Goal: Task Accomplishment & Management: Manage account settings

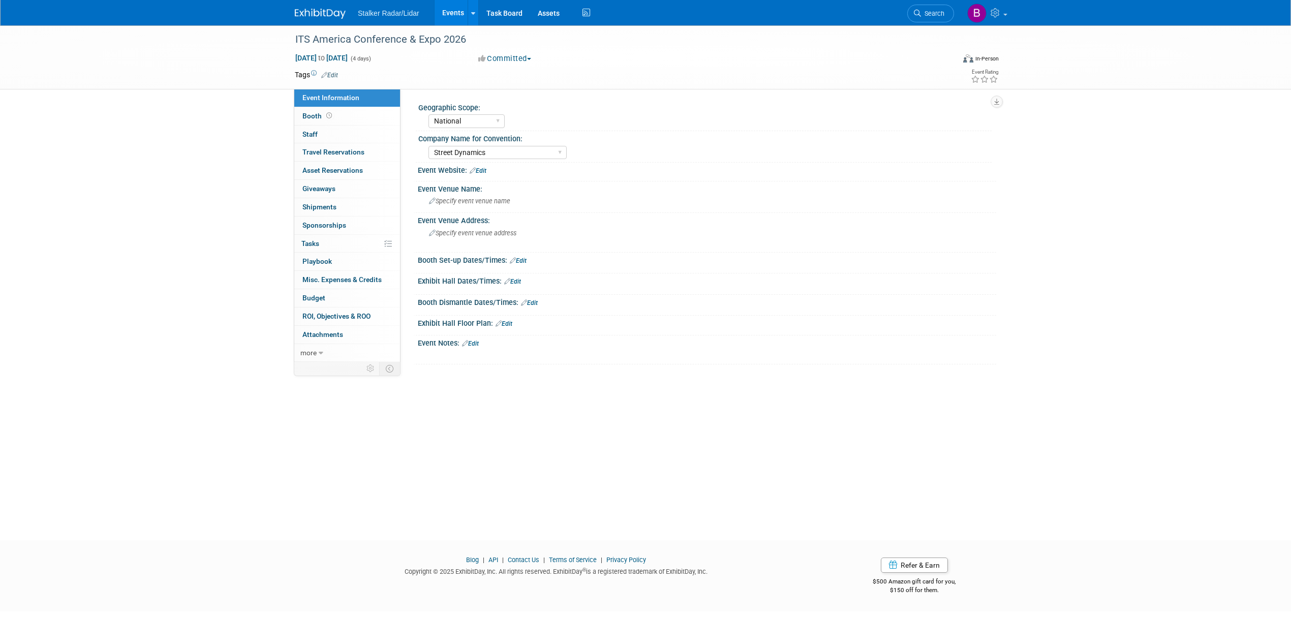
select select "National"
select select "Street Dynamics"
click at [929, 16] on span "Search" at bounding box center [932, 14] width 23 height 8
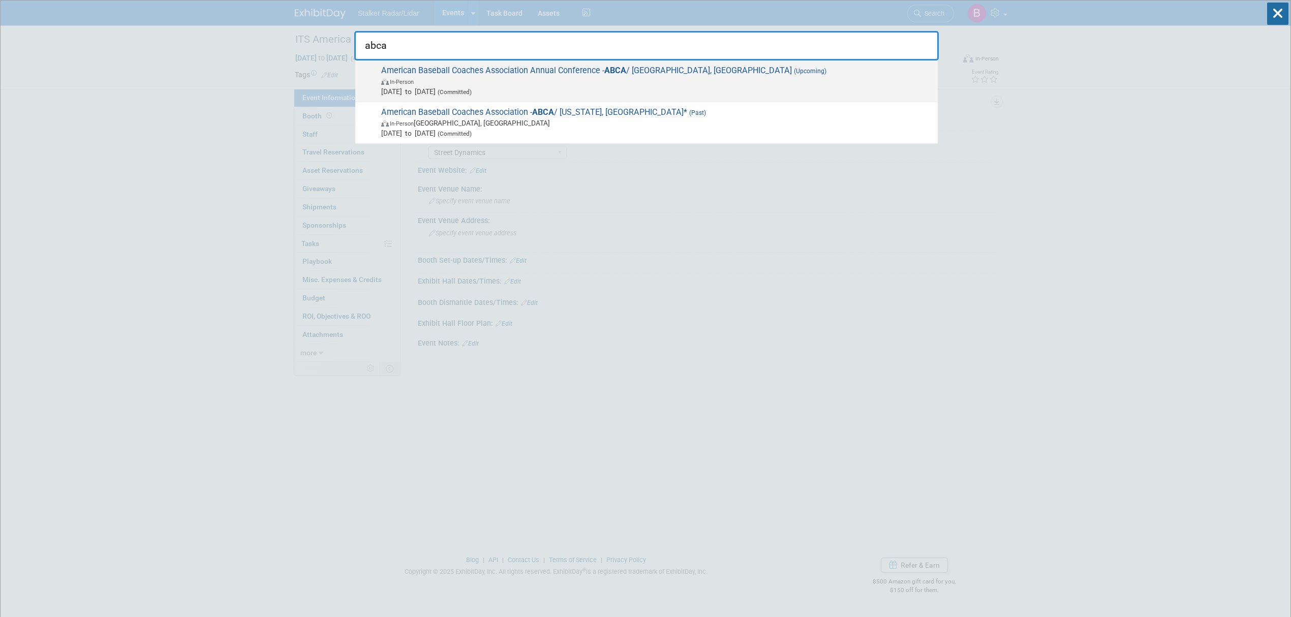
type input "abca"
click at [616, 62] on div "American Baseball Coaches Association Annual Conference - ABCA / Columbus, OH (…" at bounding box center [646, 81] width 583 height 42
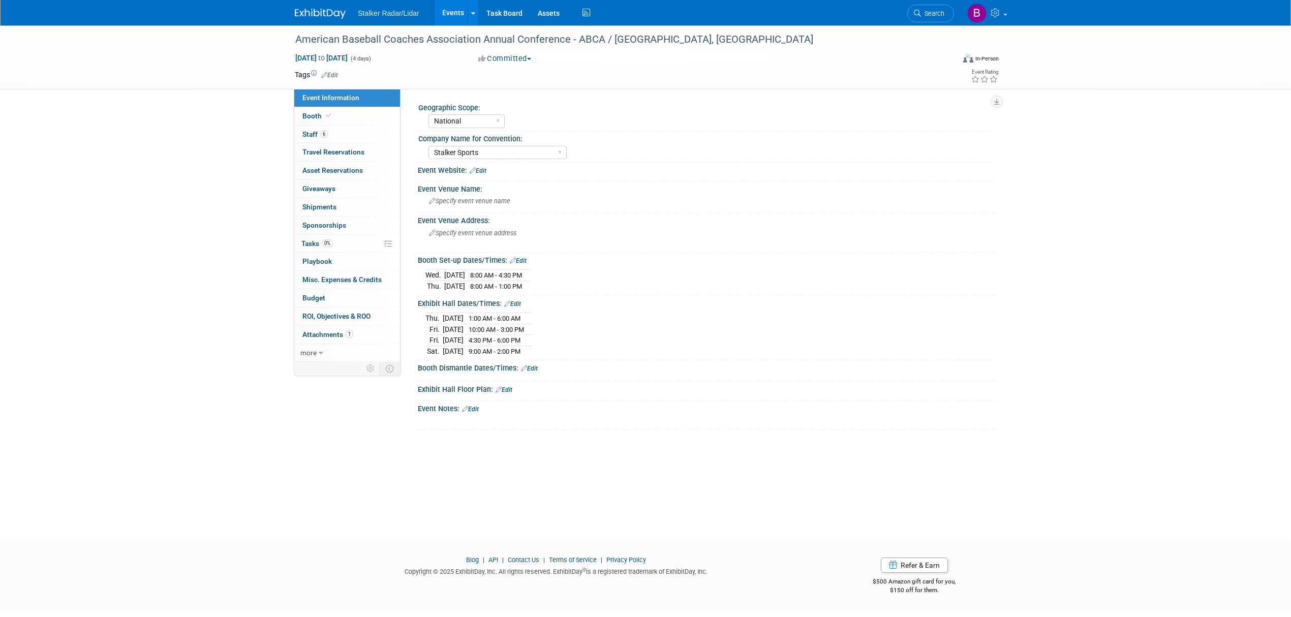
select select "National"
select select "Stalker Sports"
click at [325, 133] on span "6" at bounding box center [324, 134] width 8 height 8
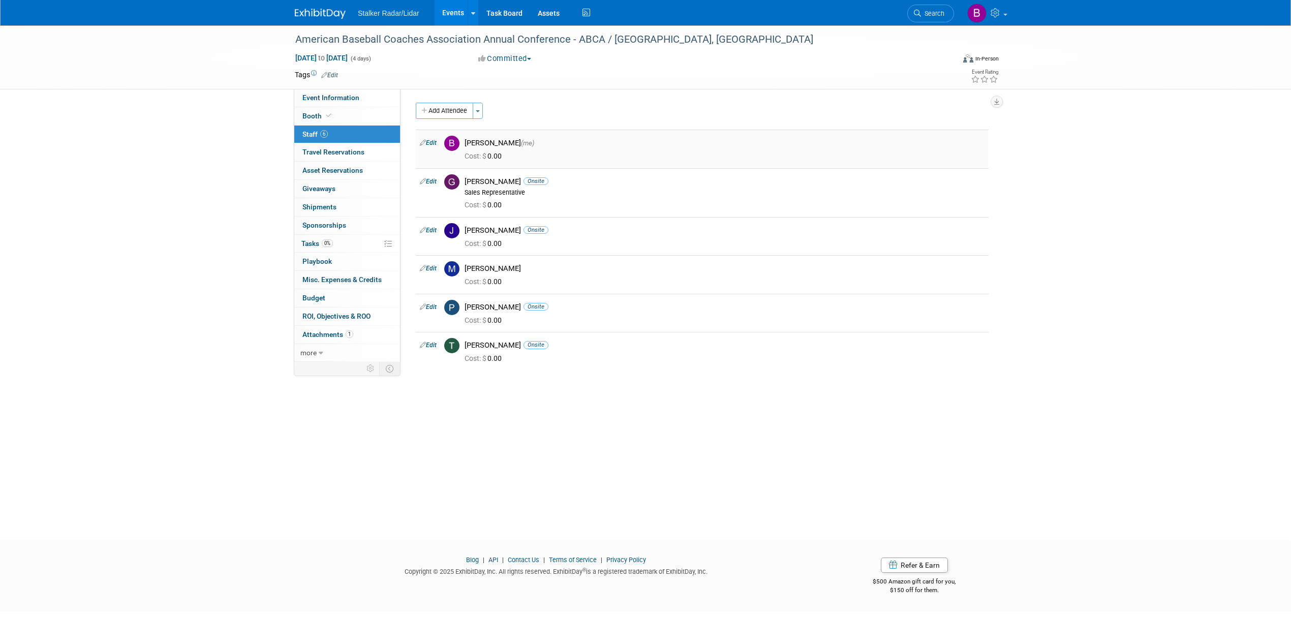
click at [436, 144] on link "Edit" at bounding box center [428, 142] width 17 height 7
select select "71d757ca-0bec-4651-beaa-5759fec44953"
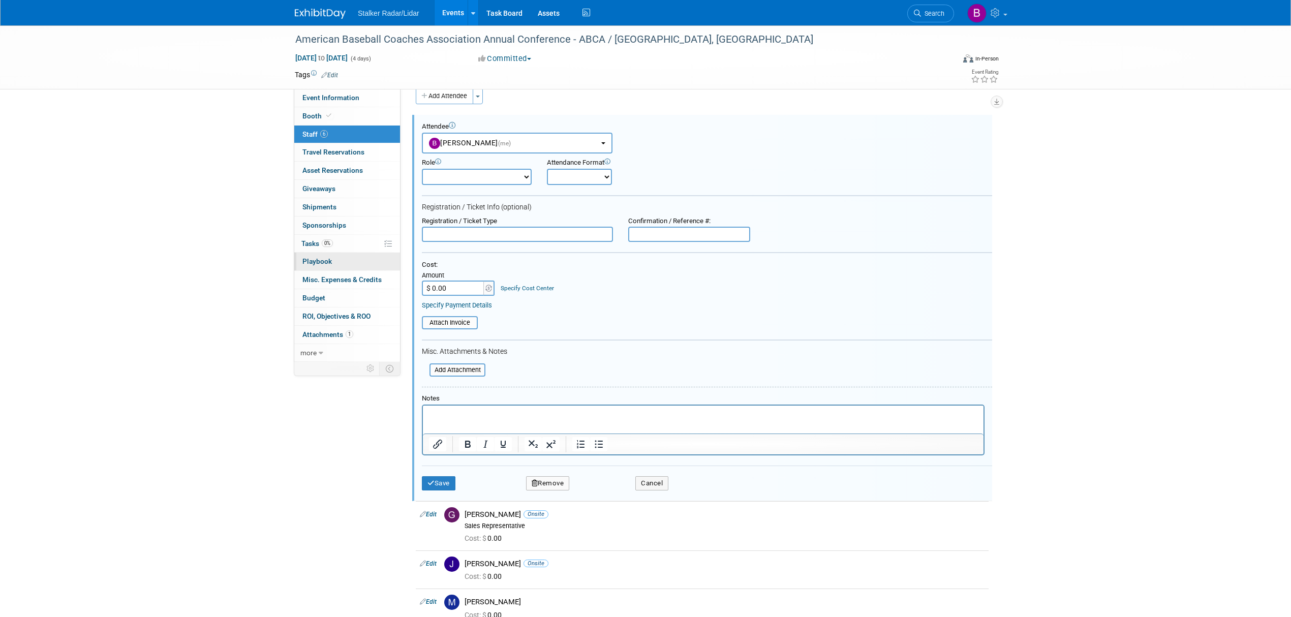
click at [318, 263] on span "Playbook 0" at bounding box center [316, 261] width 29 height 8
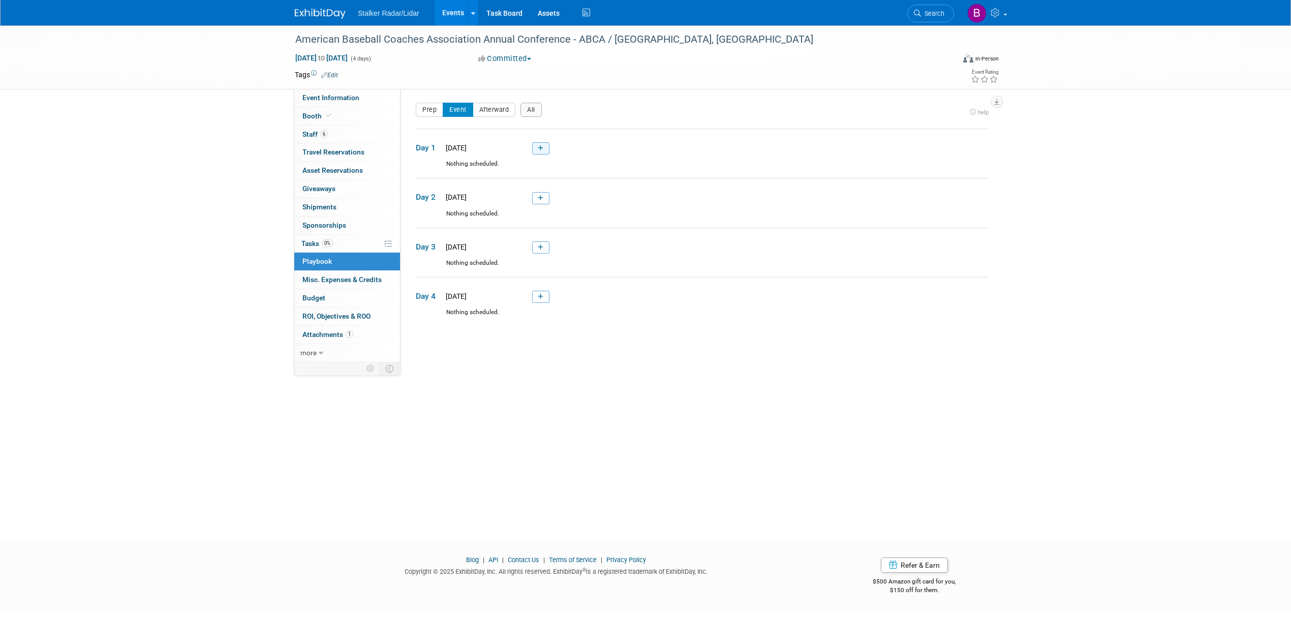
click at [536, 147] on link at bounding box center [540, 148] width 17 height 12
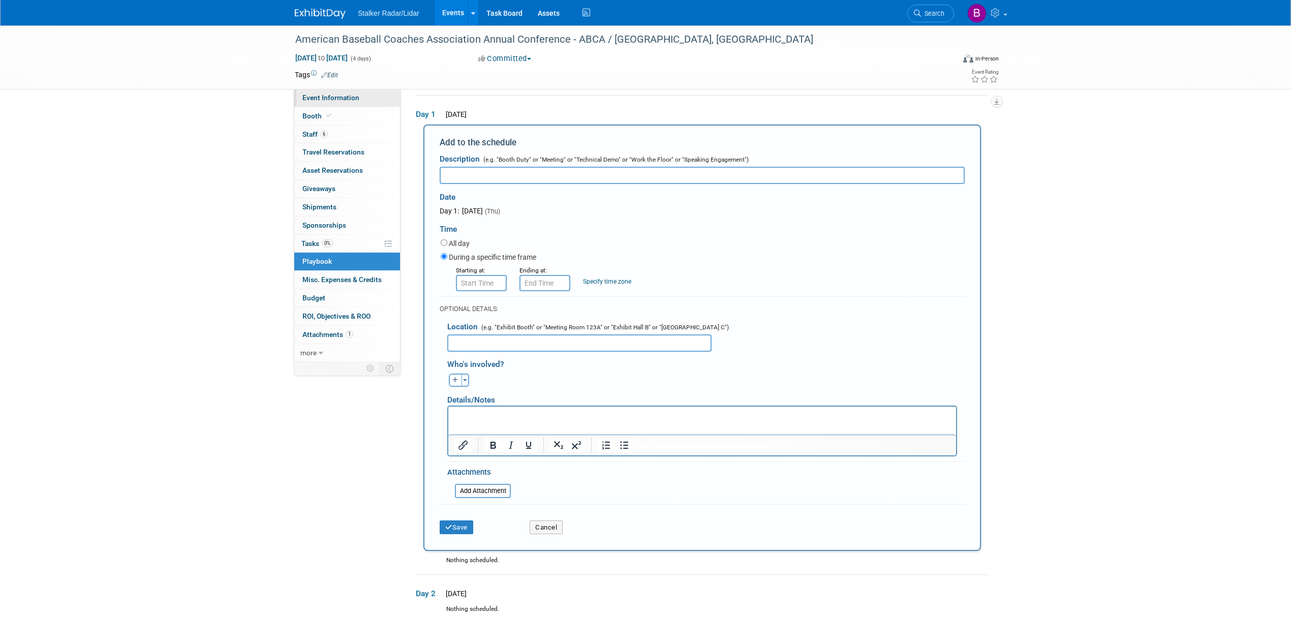
click at [340, 98] on span "Event Information" at bounding box center [330, 98] width 57 height 8
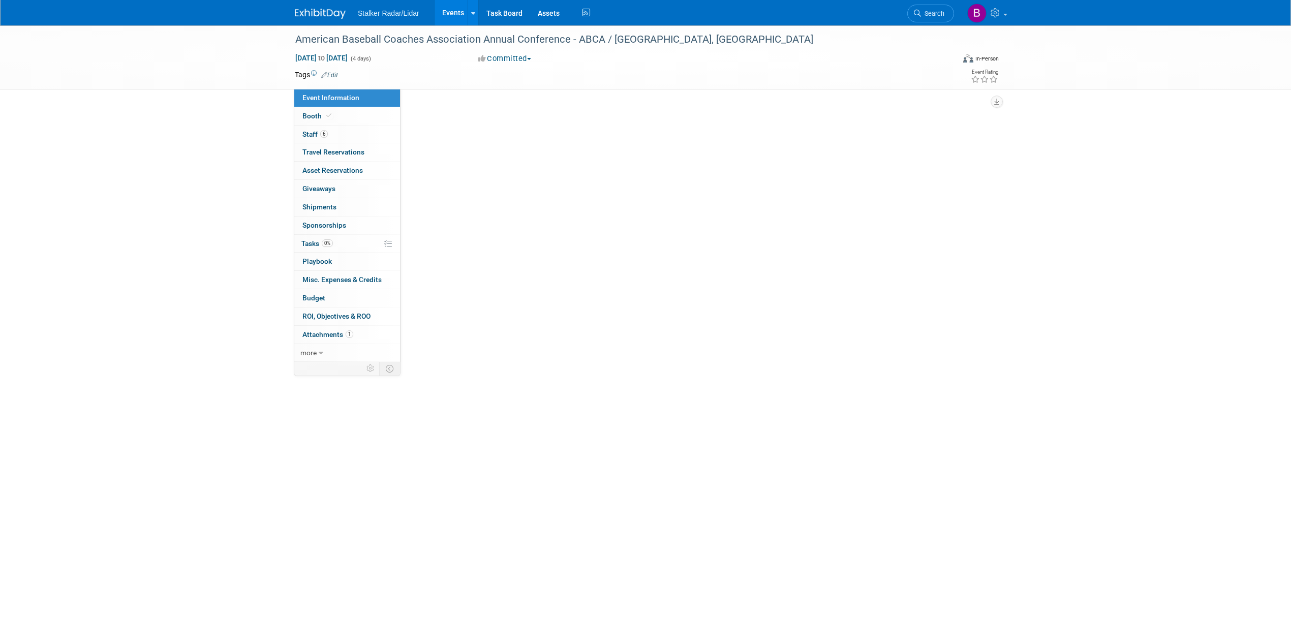
select select "National"
select select "Stalker Sports"
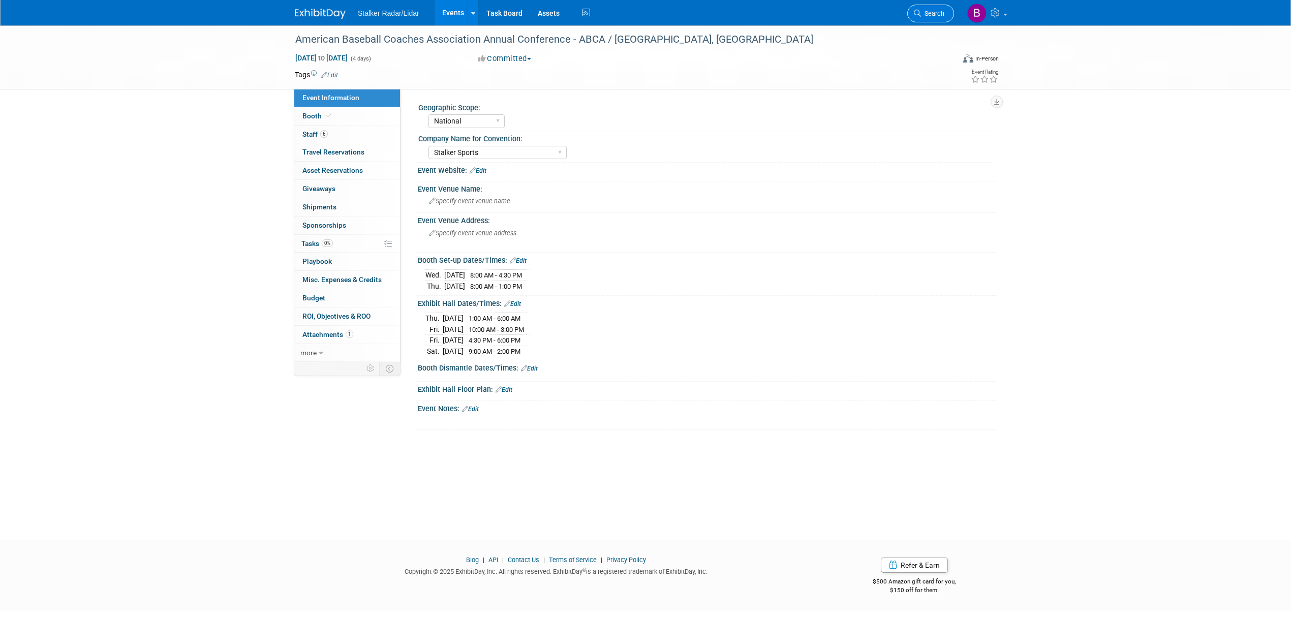
click at [937, 9] on link "Search" at bounding box center [930, 14] width 47 height 18
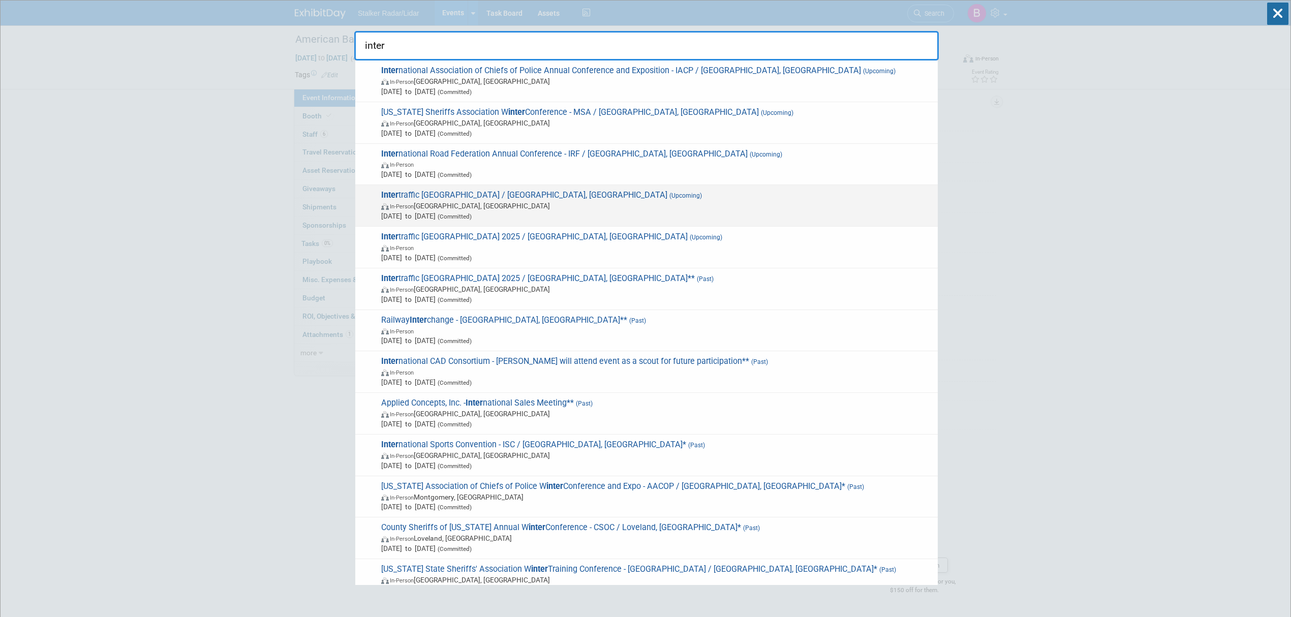
type input "inter"
click at [467, 208] on span "In-Person [GEOGRAPHIC_DATA], [GEOGRAPHIC_DATA]" at bounding box center [657, 206] width 552 height 10
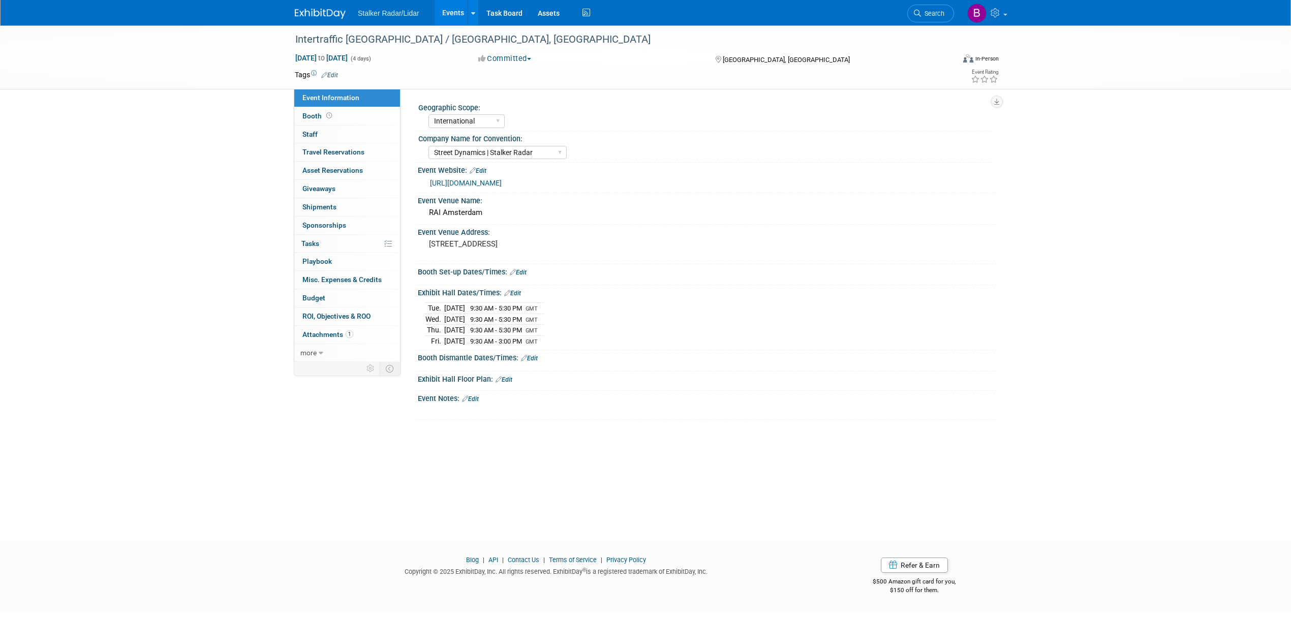
select select "International"
select select "Street Dynamics | Stalker Radar"
click at [310, 133] on span "Staff 0" at bounding box center [309, 134] width 15 height 8
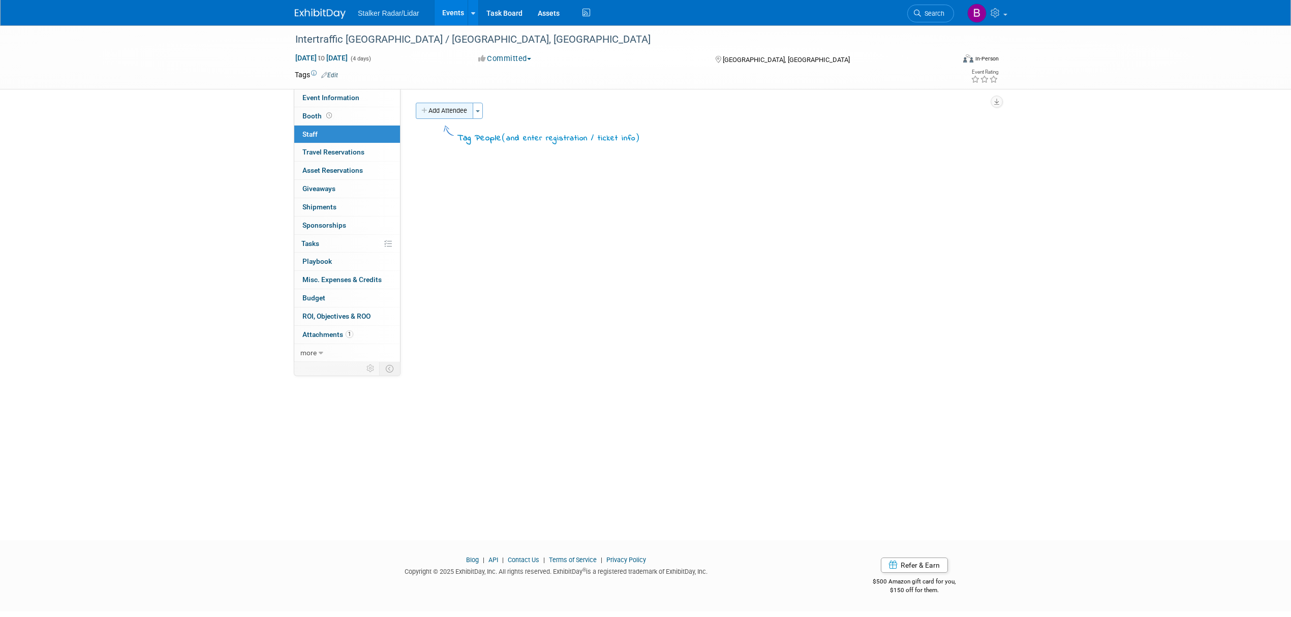
click at [444, 113] on button "Add Attendee" at bounding box center [444, 111] width 57 height 16
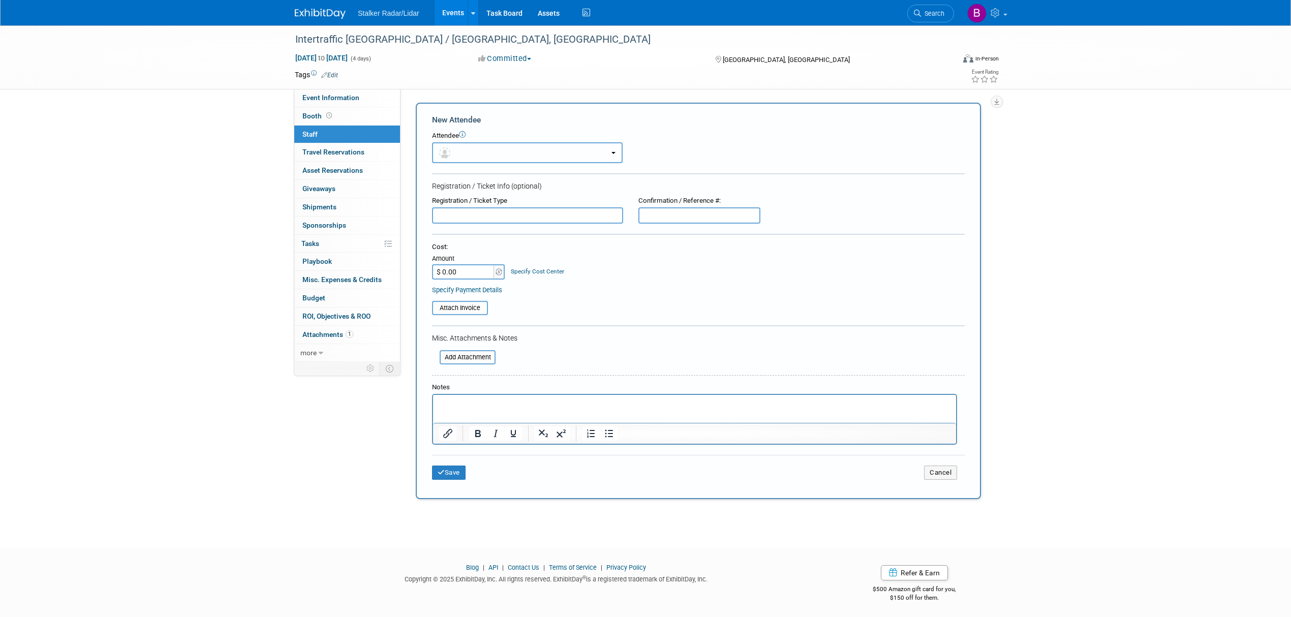
click at [527, 152] on button "button" at bounding box center [527, 152] width 191 height 21
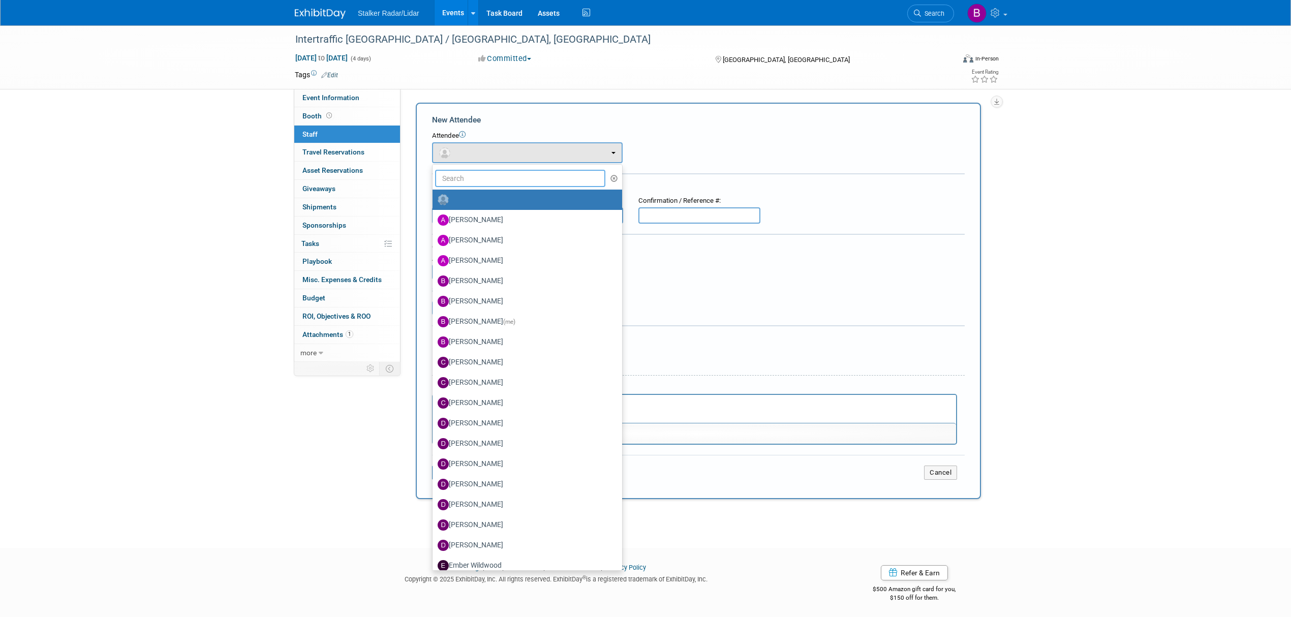
click at [472, 172] on input "text" at bounding box center [520, 178] width 170 height 17
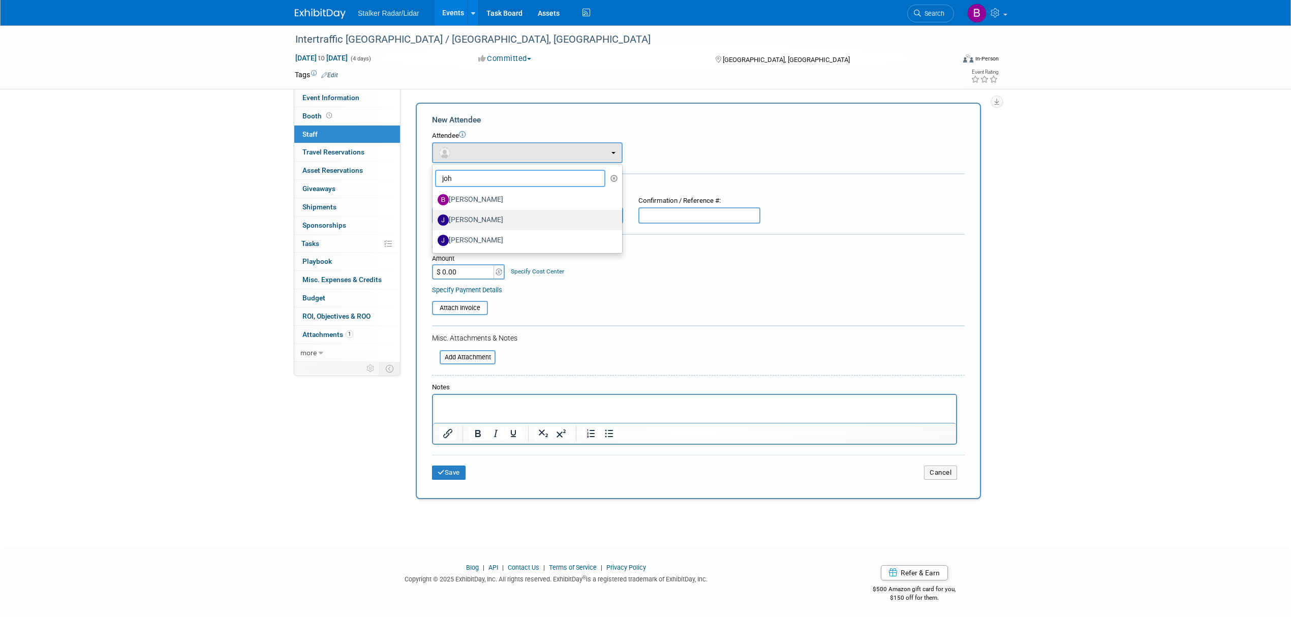
type input "joh"
click at [476, 218] on label "[PERSON_NAME]" at bounding box center [525, 220] width 174 height 16
click at [434, 218] on input "[PERSON_NAME]" at bounding box center [430, 219] width 7 height 7
select select "15ea099a-f66b-4dfd-bd54-86258fc6fb1a"
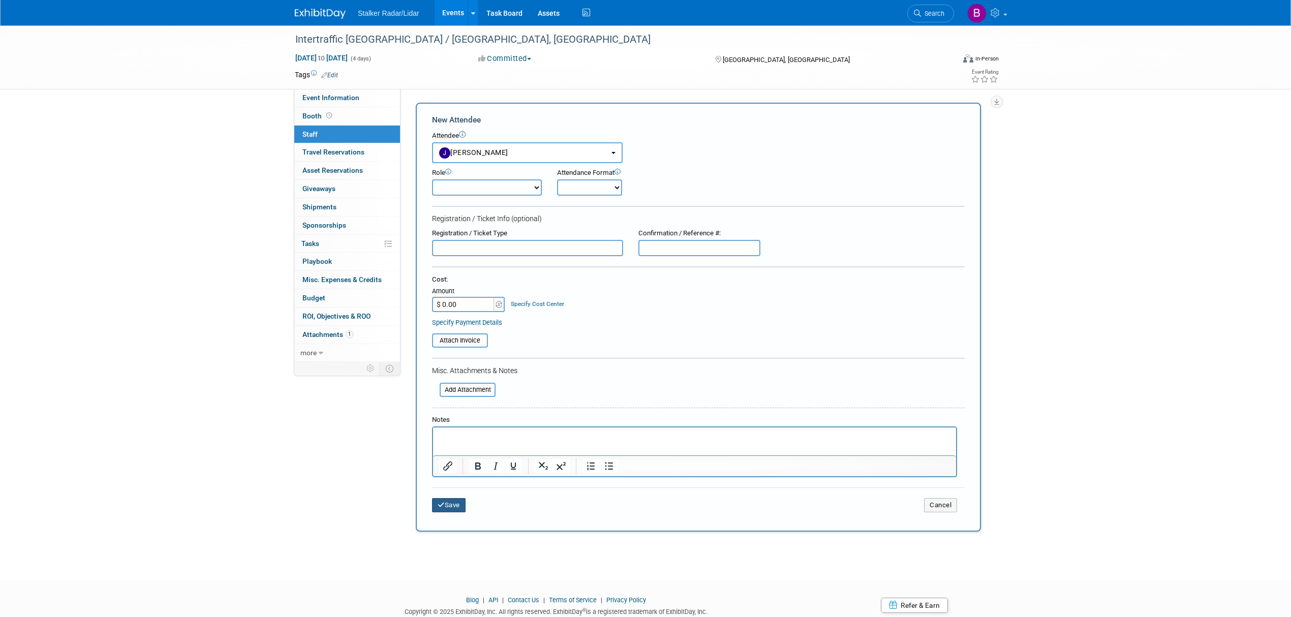
click at [433, 501] on button "Save" at bounding box center [449, 505] width 34 height 14
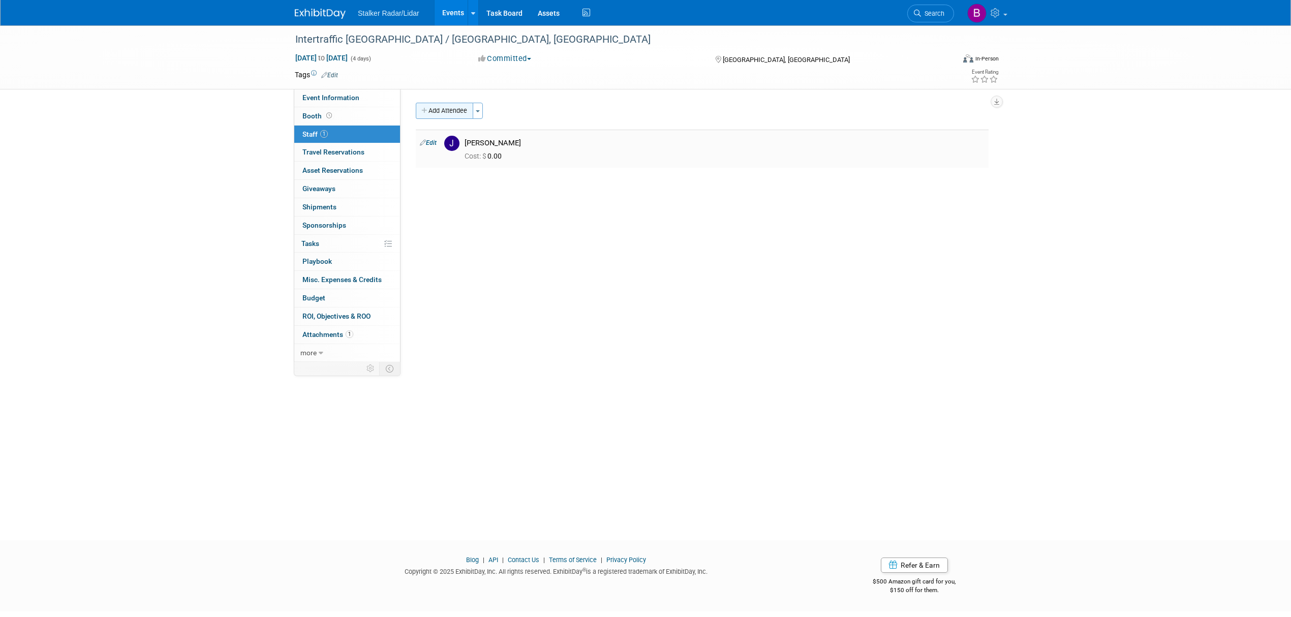
click at [459, 110] on button "Add Attendee" at bounding box center [444, 111] width 57 height 16
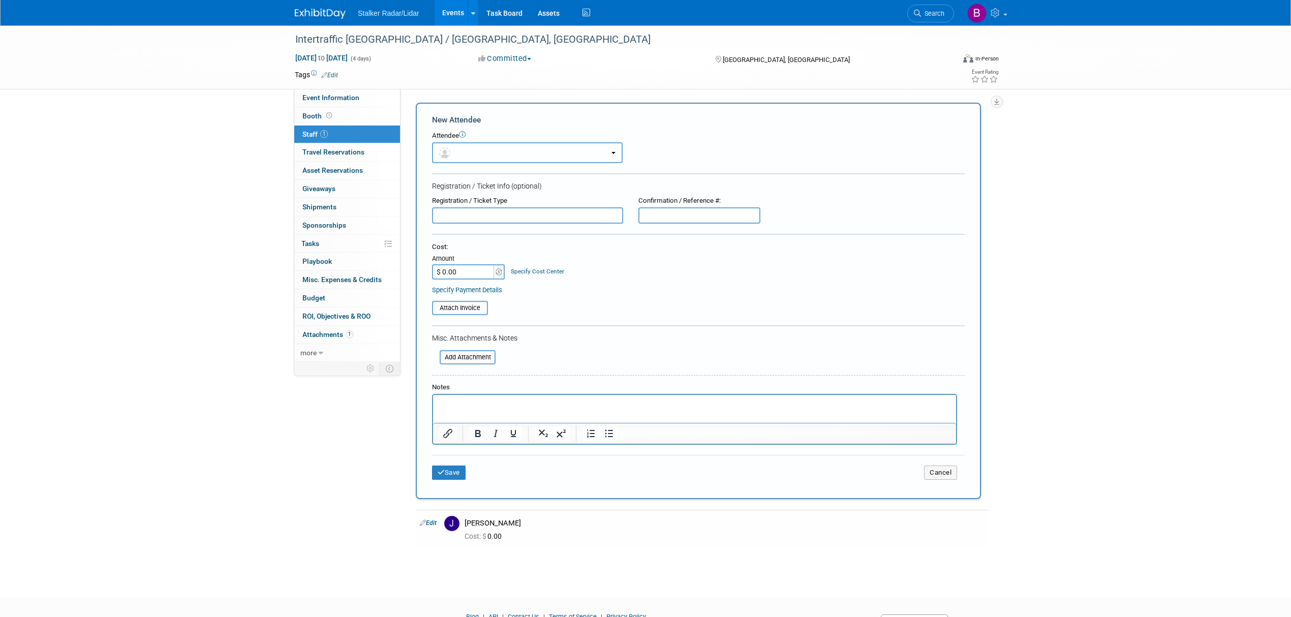
click at [486, 155] on button "button" at bounding box center [527, 152] width 191 height 21
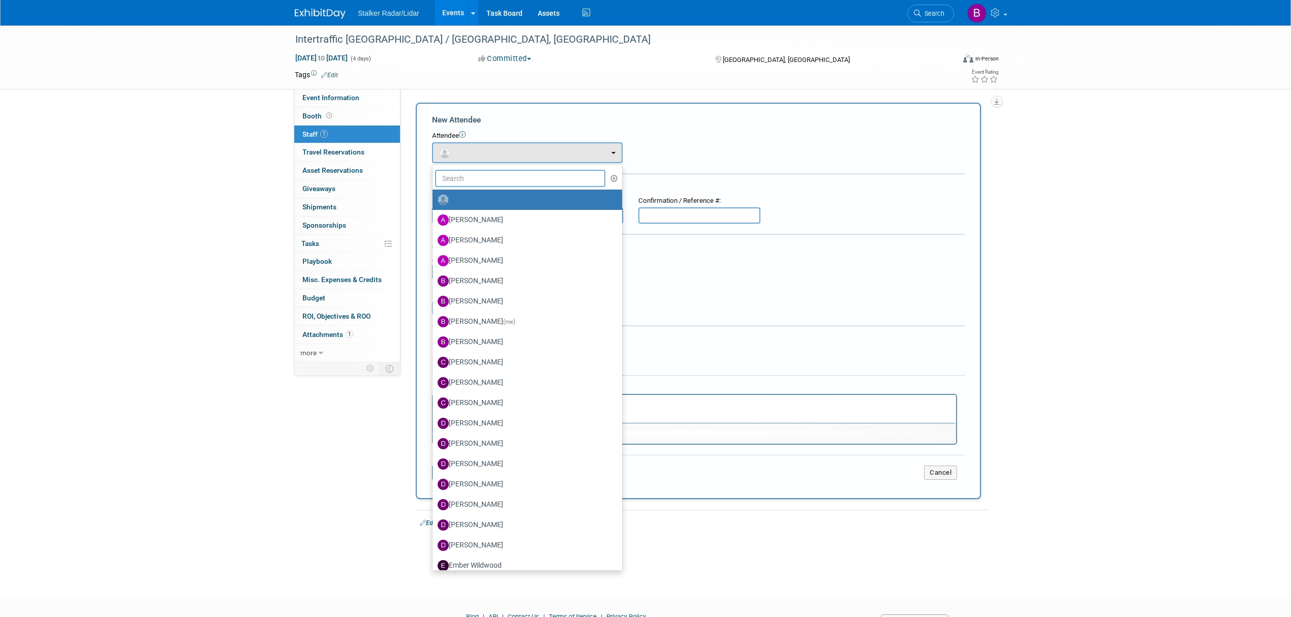
click at [464, 179] on input "text" at bounding box center [520, 178] width 170 height 17
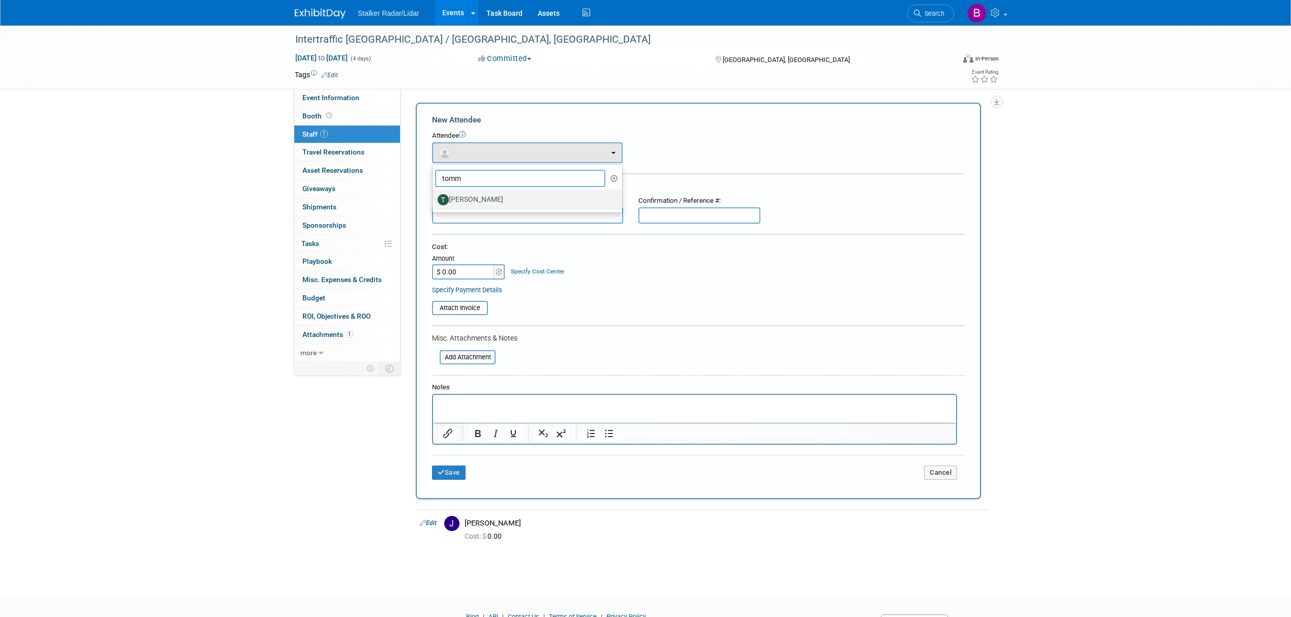
type input "tomm"
click at [476, 201] on label "[PERSON_NAME]" at bounding box center [525, 200] width 174 height 16
click at [434, 201] on input "[PERSON_NAME]" at bounding box center [430, 198] width 7 height 7
select select "730822f2-6d8c-45aa-9fab-b08738f972fb"
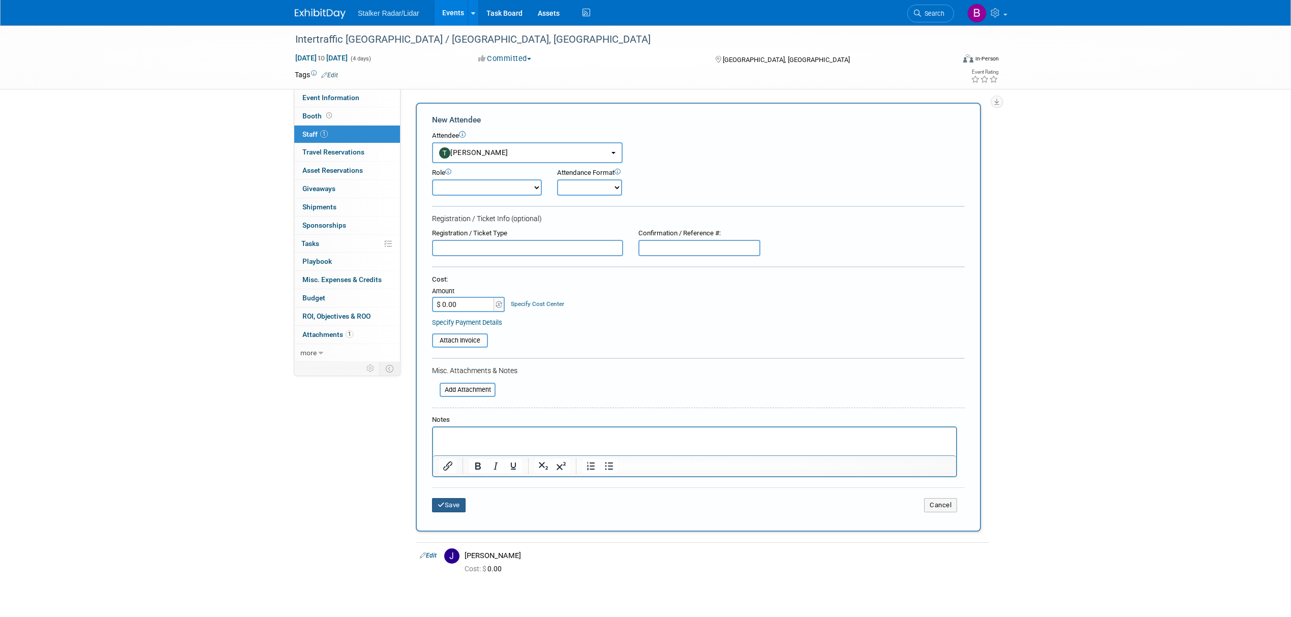
click at [455, 503] on button "Save" at bounding box center [449, 505] width 34 height 14
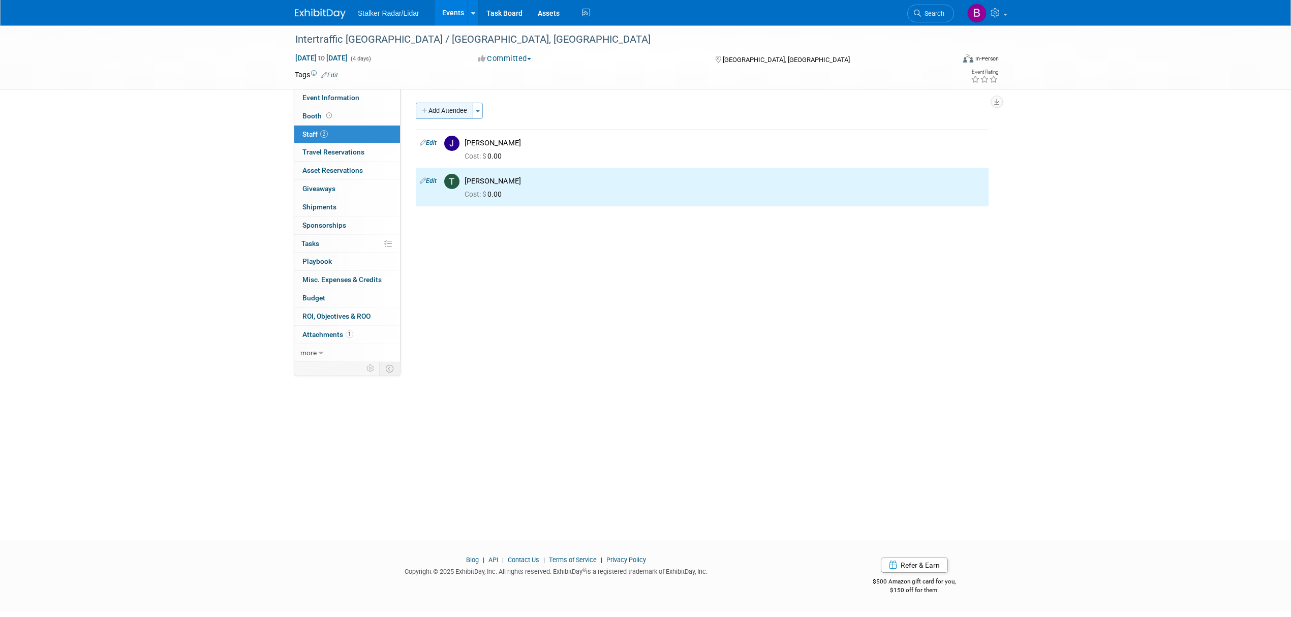
click at [472, 112] on button "Add Attendee" at bounding box center [444, 111] width 57 height 16
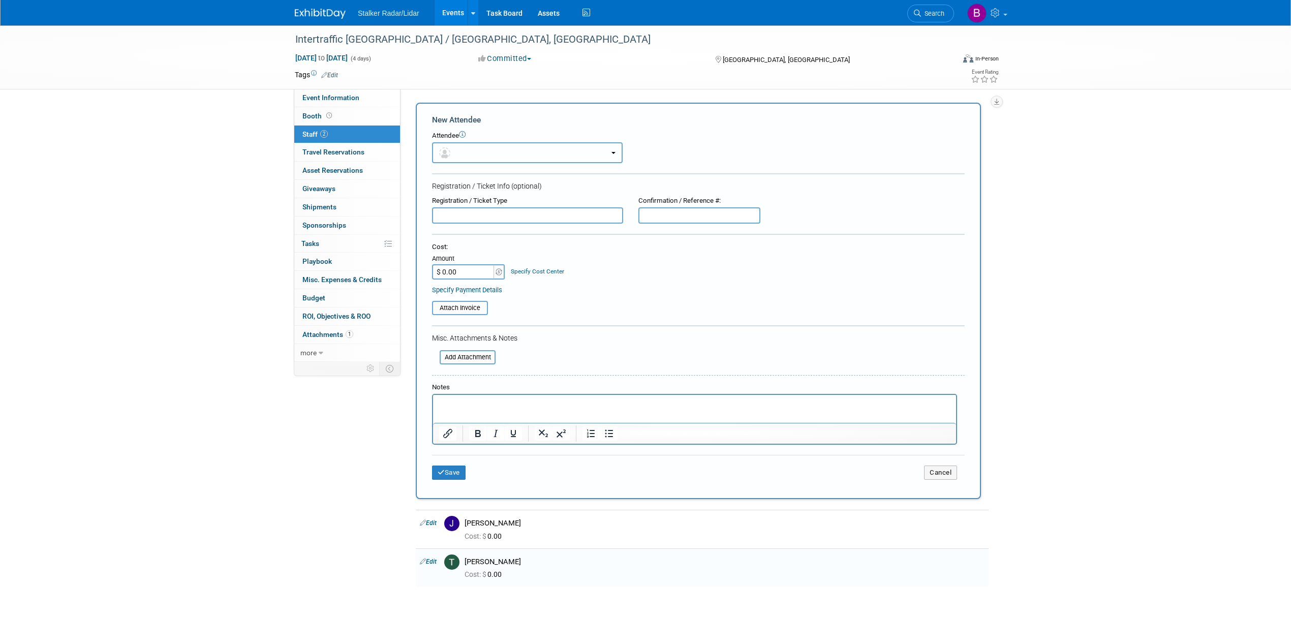
click at [468, 153] on button "button" at bounding box center [527, 152] width 191 height 21
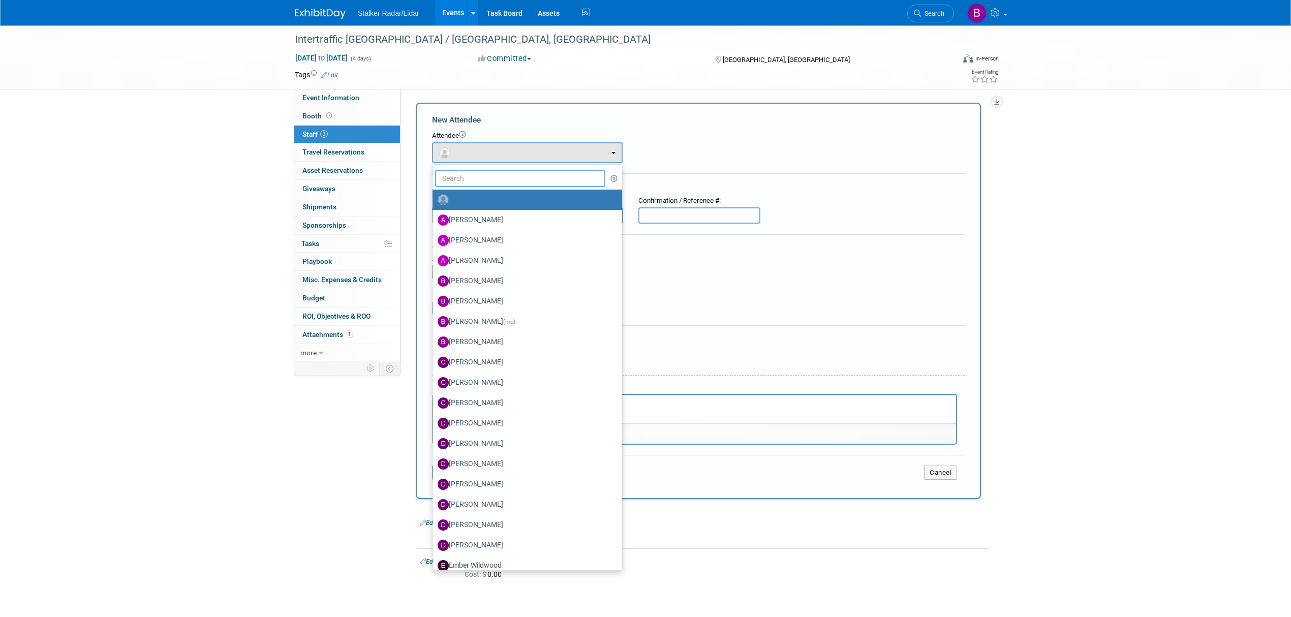
click at [450, 177] on input "text" at bounding box center [520, 178] width 170 height 17
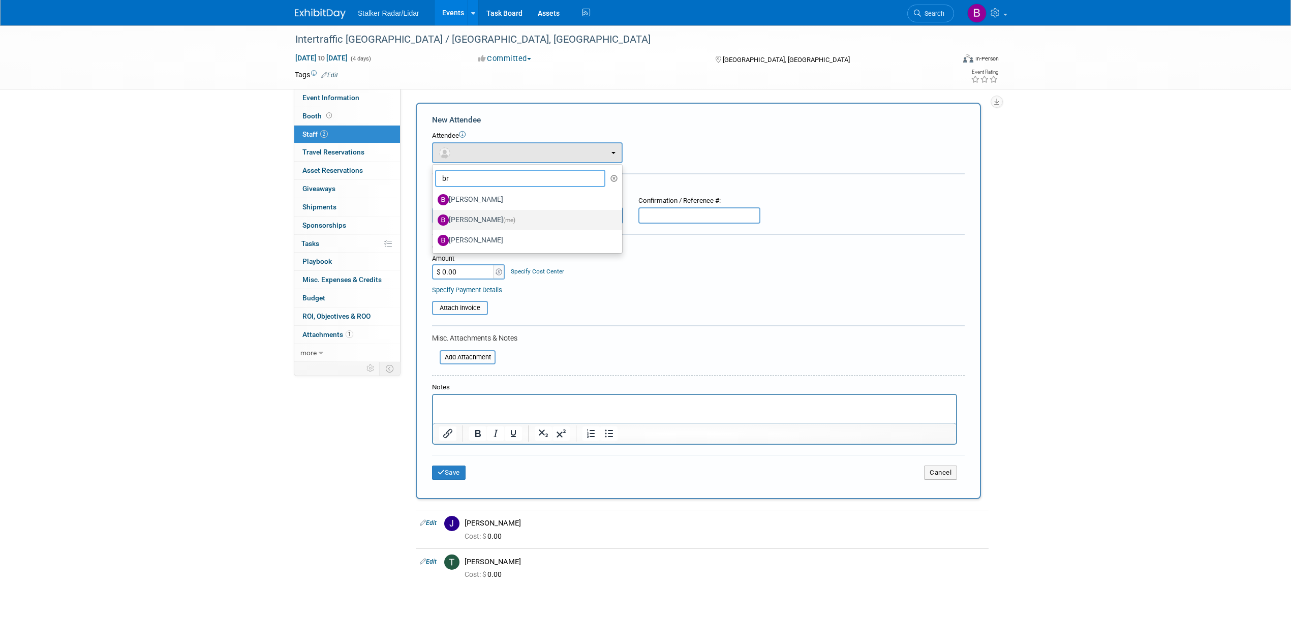
type input "br"
click at [480, 219] on label "Brooke Journet (me)" at bounding box center [525, 220] width 174 height 16
click at [434, 219] on input "Brooke Journet (me)" at bounding box center [430, 219] width 7 height 7
select select "71d757ca-0bec-4651-beaa-5759fec44953"
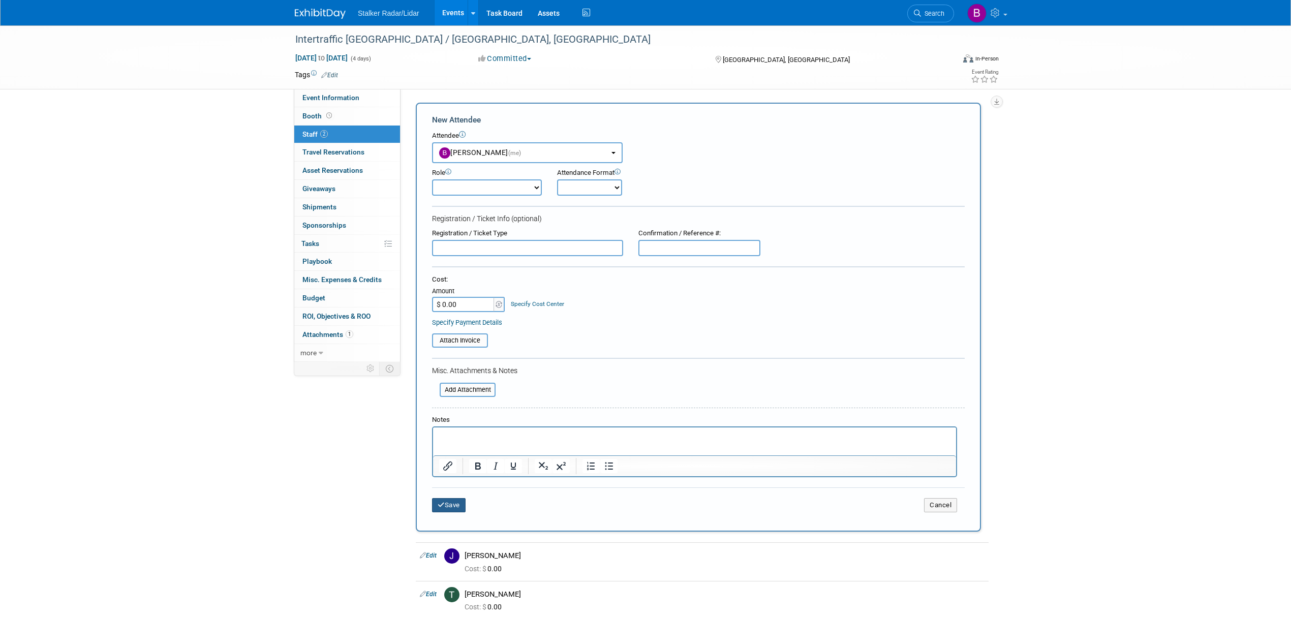
click at [453, 502] on button "Save" at bounding box center [449, 505] width 34 height 14
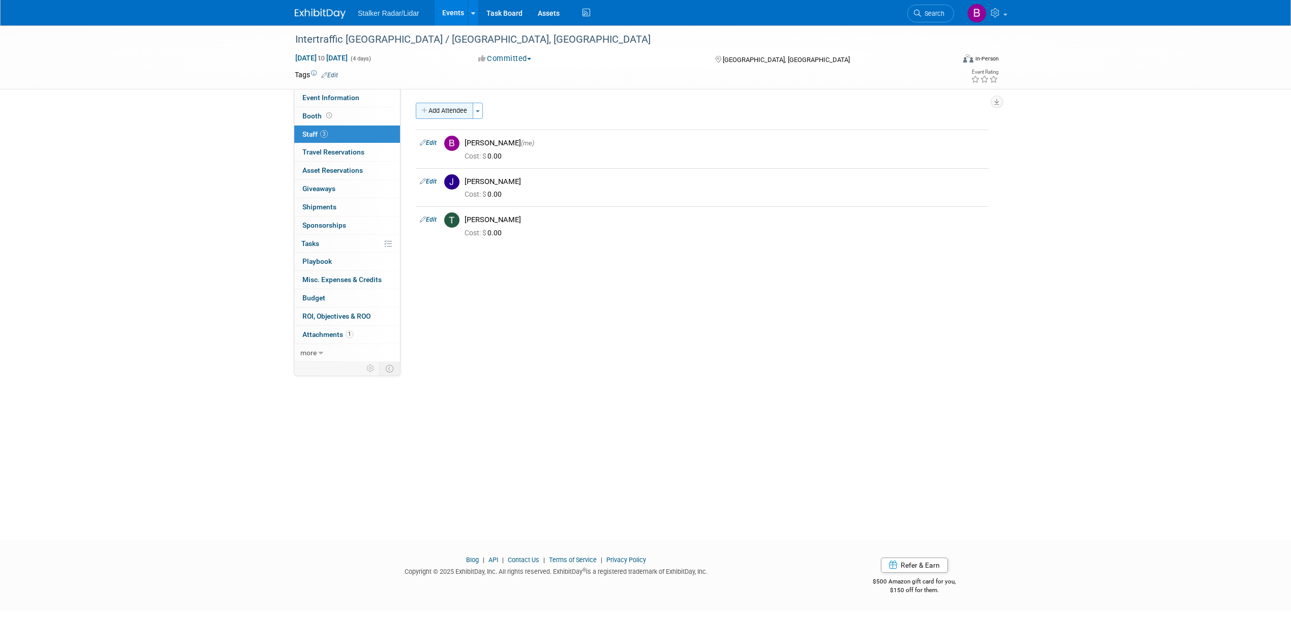
click at [446, 114] on button "Add Attendee" at bounding box center [444, 111] width 57 height 16
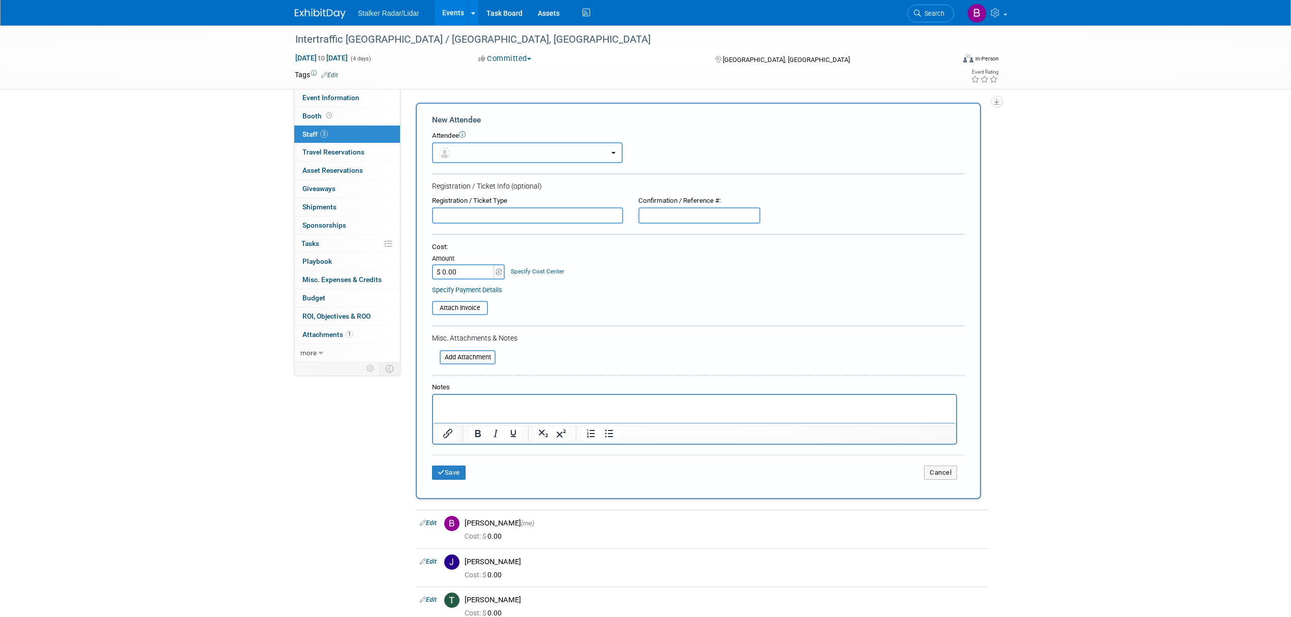
click at [482, 157] on button "button" at bounding box center [527, 152] width 191 height 21
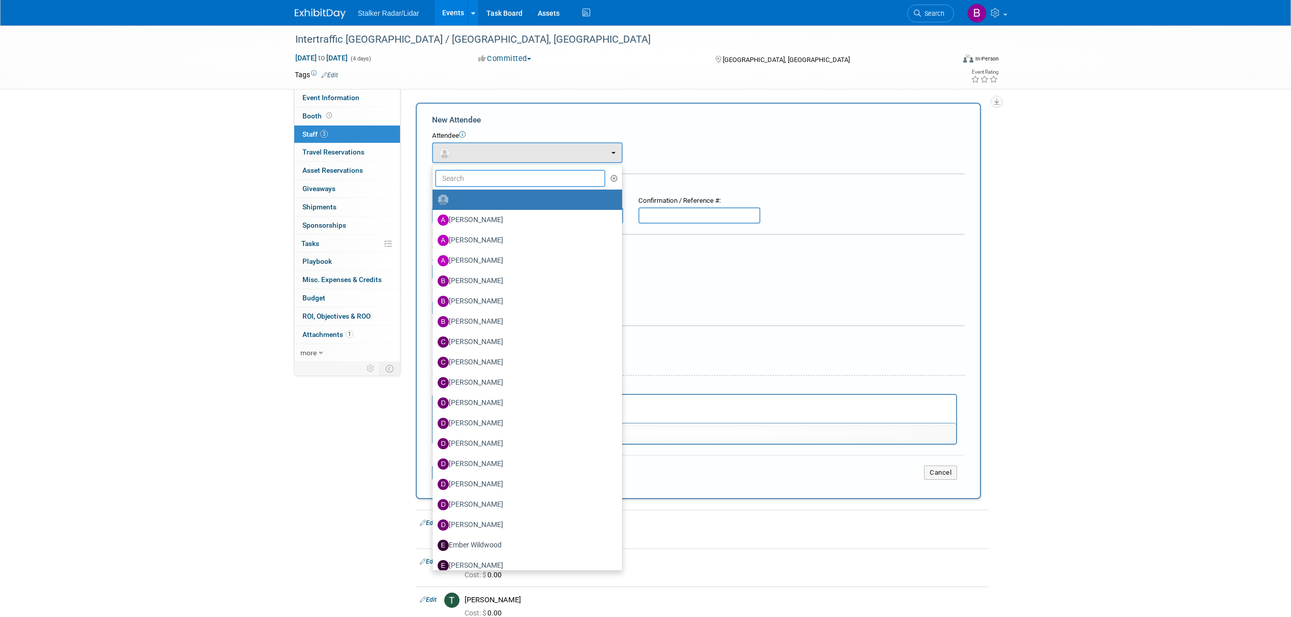
click at [449, 177] on input "text" at bounding box center [520, 178] width 170 height 17
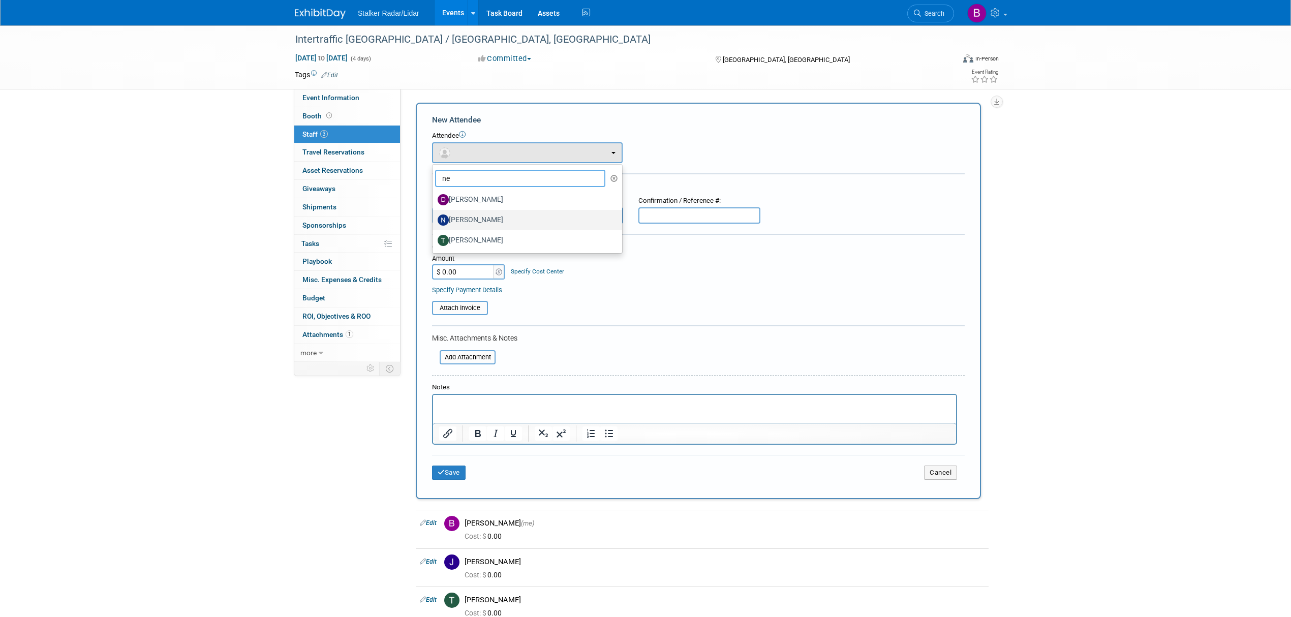
type input "ne"
click at [481, 220] on label "[PERSON_NAME]" at bounding box center [525, 220] width 174 height 16
click at [434, 220] on input "[PERSON_NAME]" at bounding box center [430, 219] width 7 height 7
select select "245c4063-52dc-4324-9d25-bffb3de4ce14"
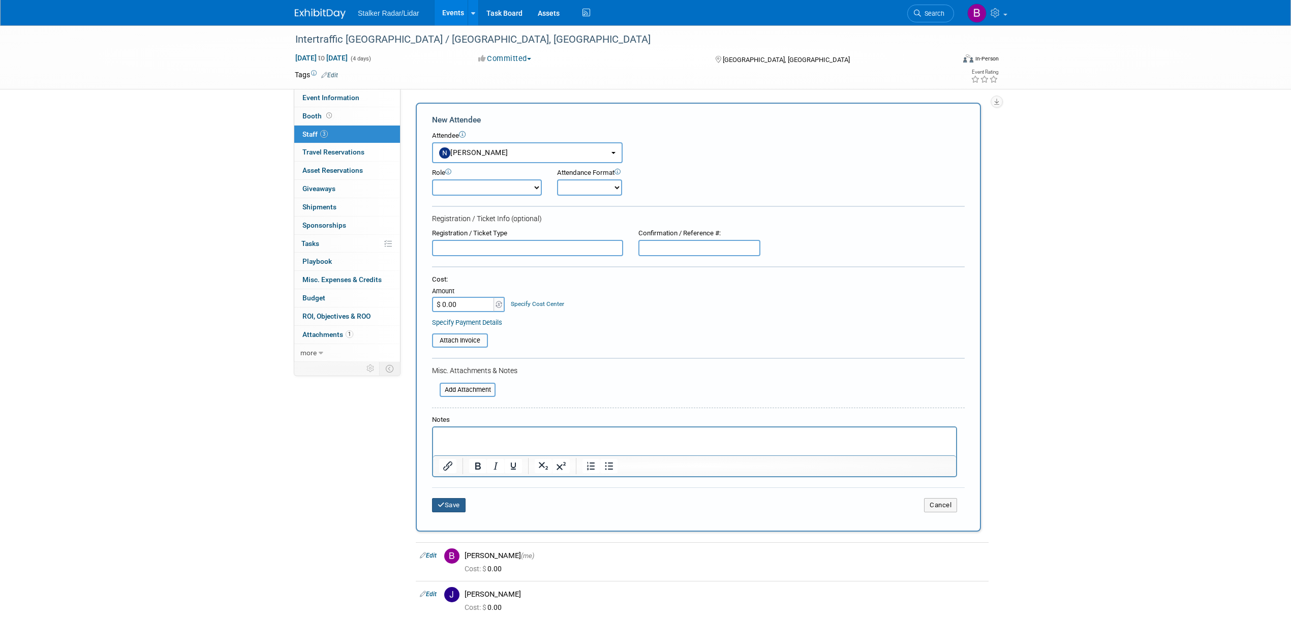
click at [446, 498] on button "Save" at bounding box center [449, 505] width 34 height 14
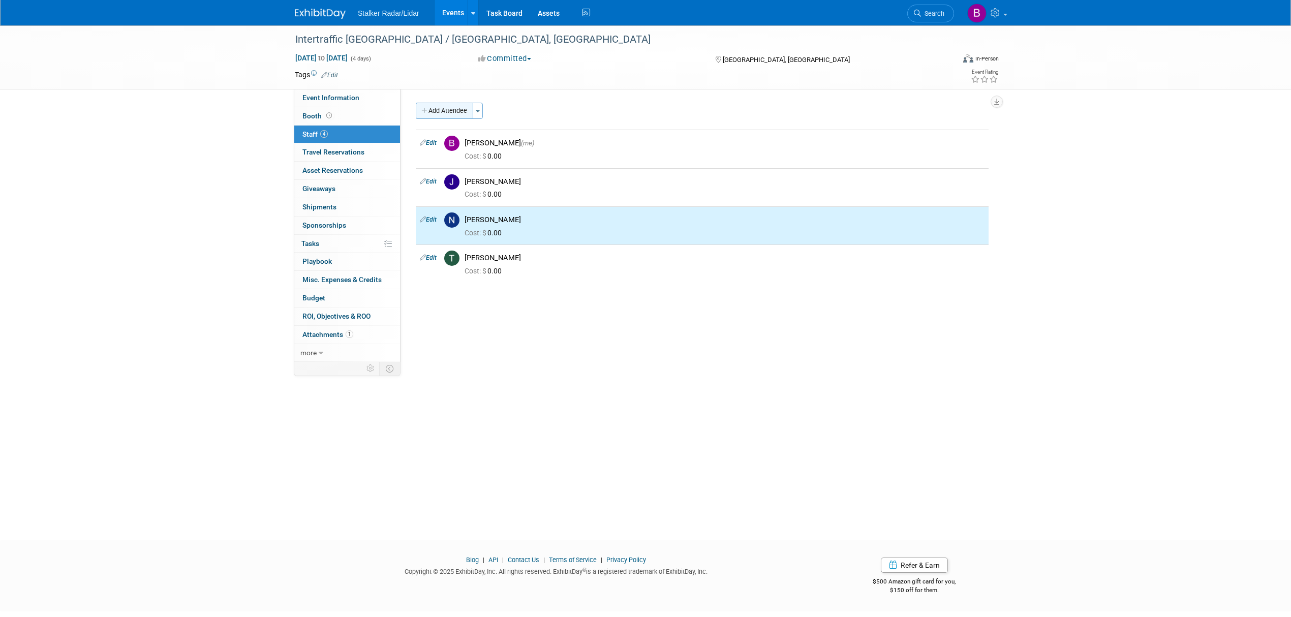
click at [440, 104] on button "Add Attendee" at bounding box center [444, 111] width 57 height 16
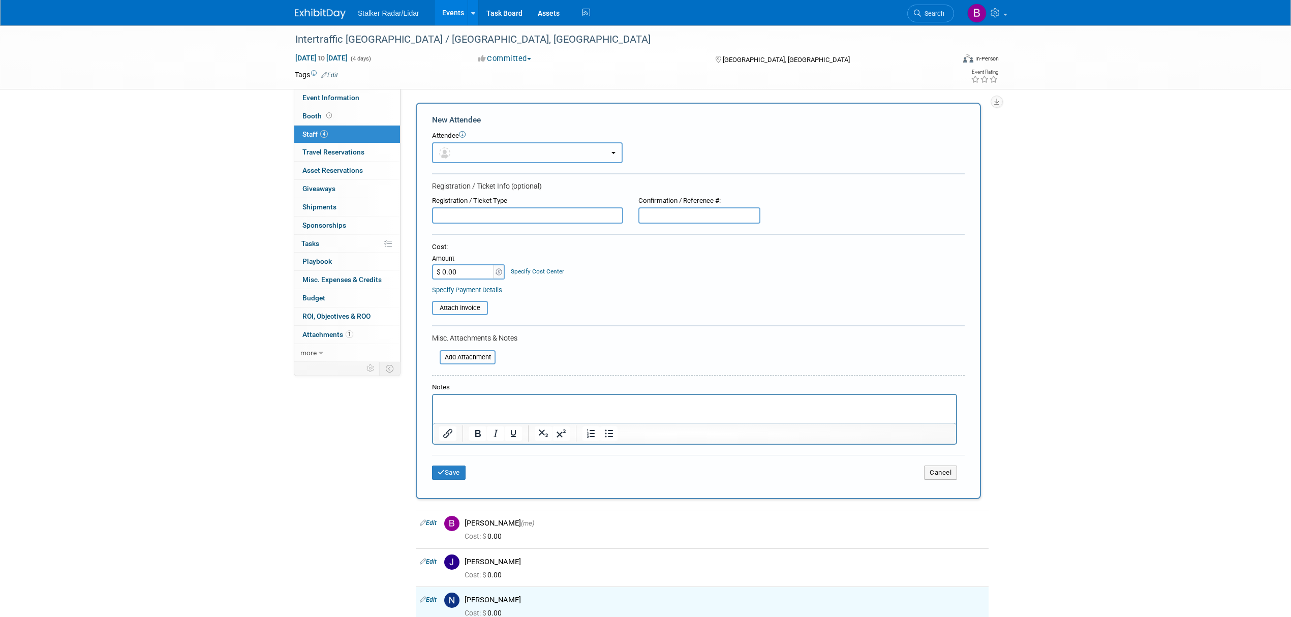
click at [468, 154] on button "button" at bounding box center [527, 152] width 191 height 21
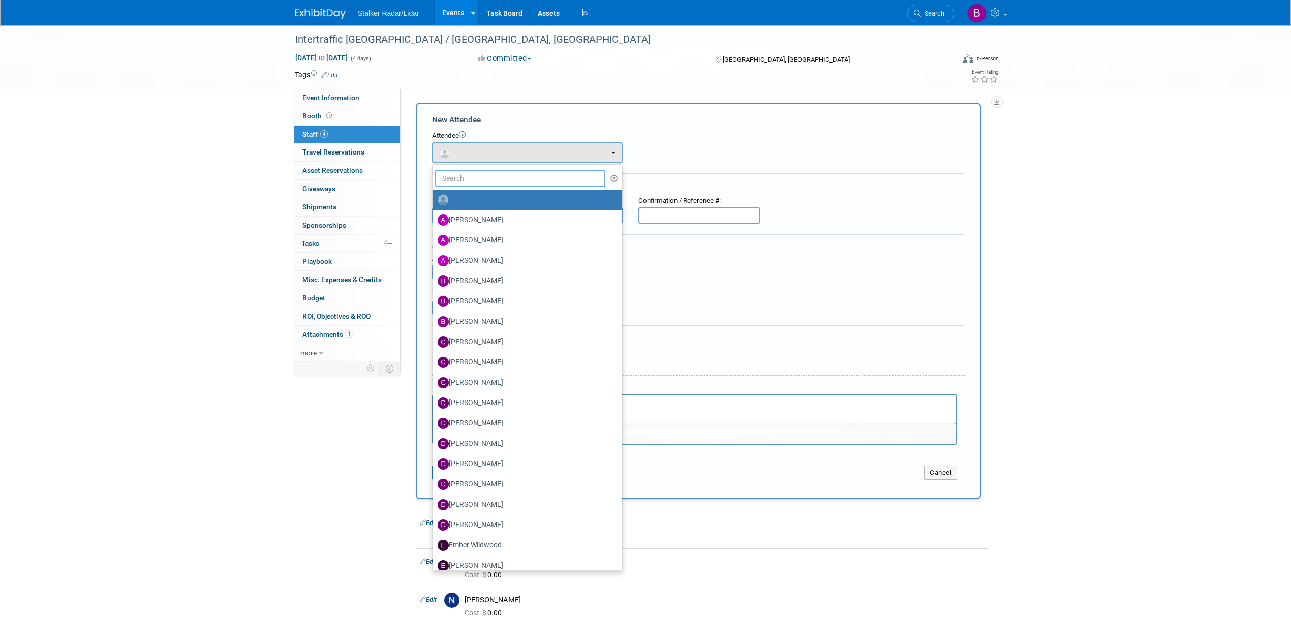
click at [469, 184] on input "text" at bounding box center [520, 178] width 170 height 17
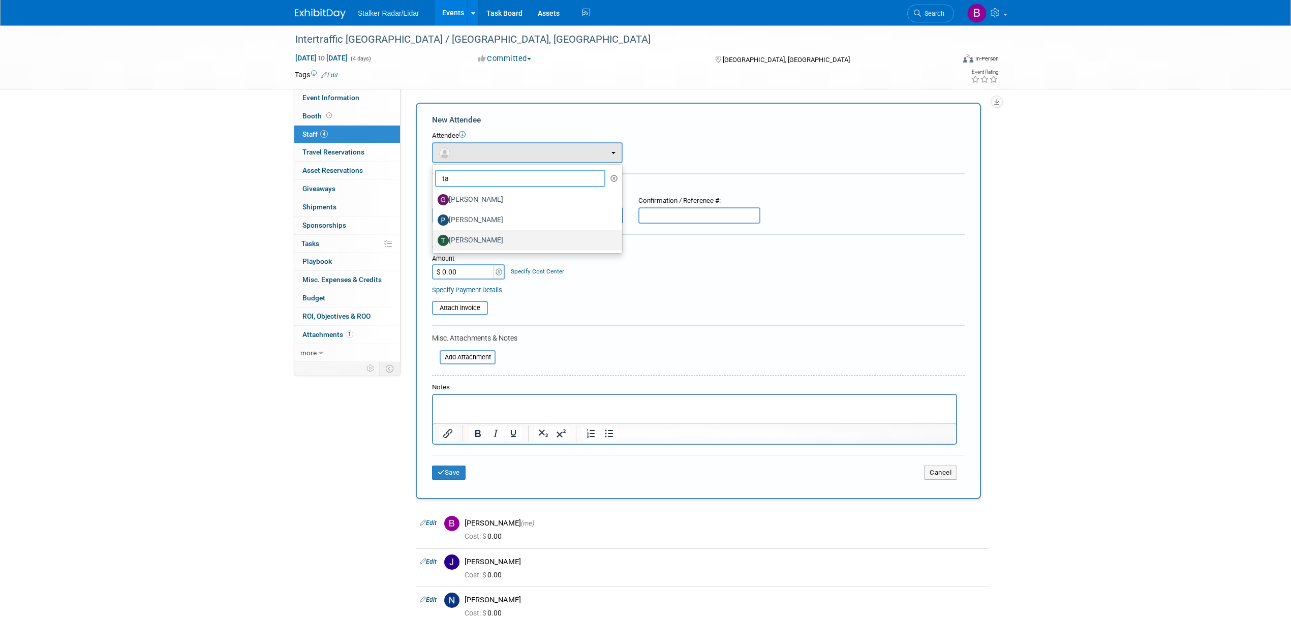
type input "ta"
click at [481, 238] on label "[PERSON_NAME]" at bounding box center [525, 240] width 174 height 16
click at [434, 238] on input "[PERSON_NAME]" at bounding box center [430, 239] width 7 height 7
select select "8f06f68c-7e98-4af1-b184-ba5eef701495"
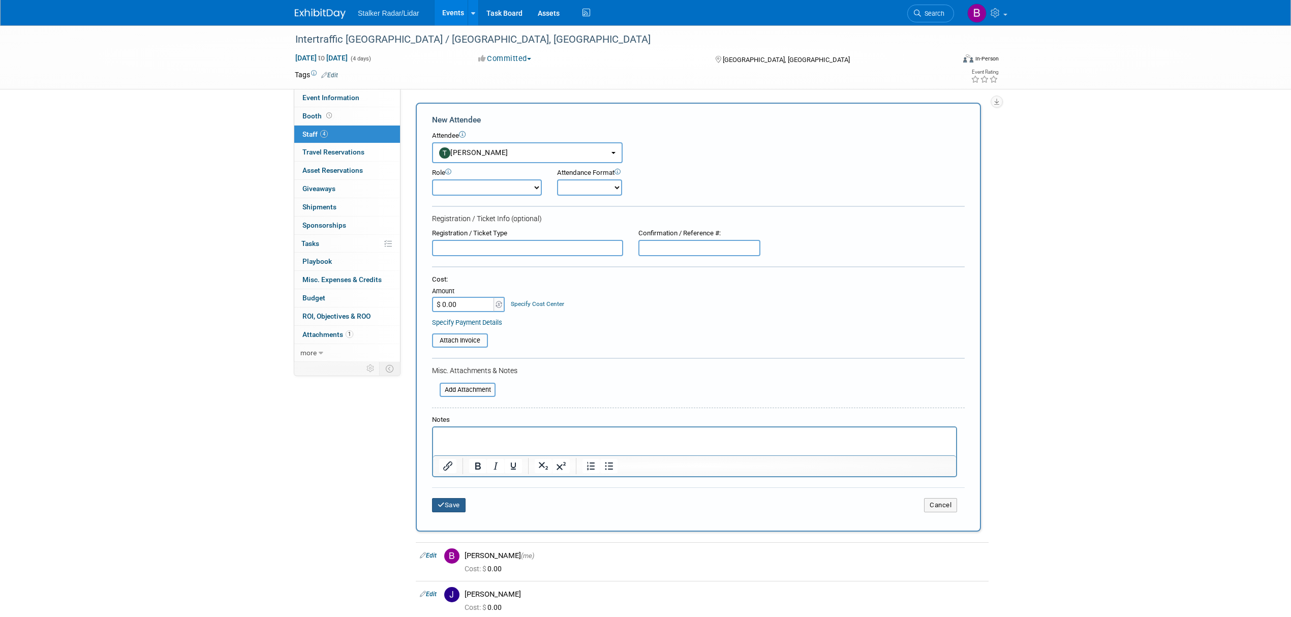
click at [450, 499] on button "Save" at bounding box center [449, 505] width 34 height 14
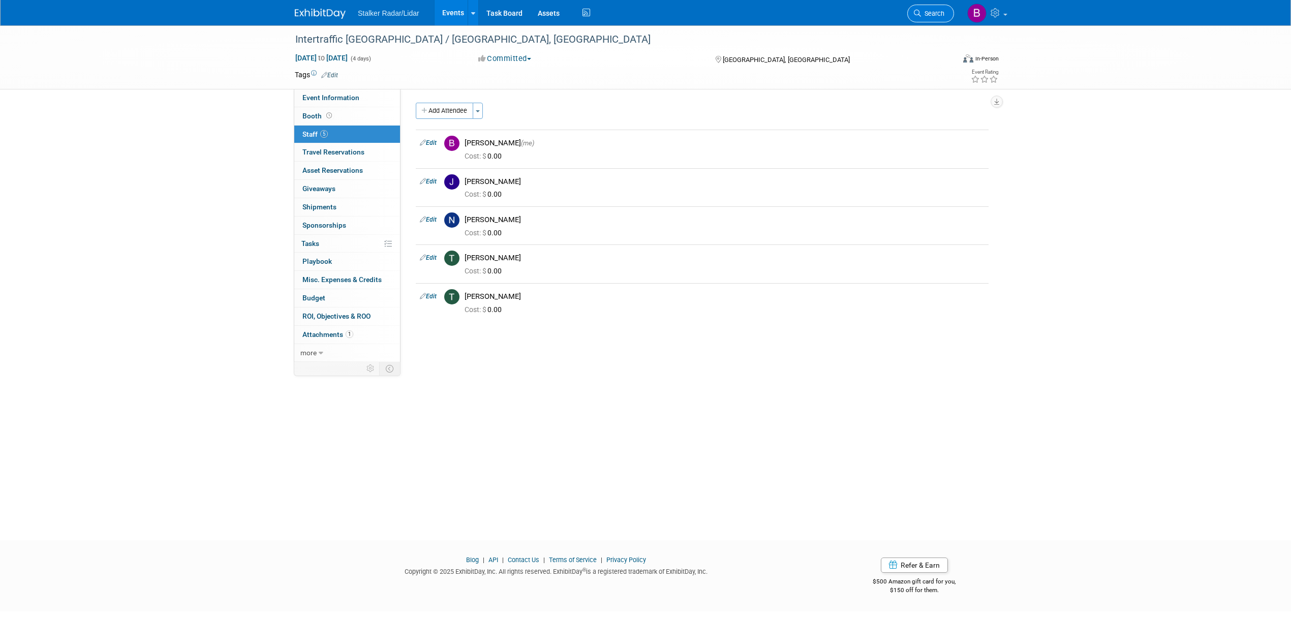
click at [930, 15] on span "Search" at bounding box center [932, 14] width 23 height 8
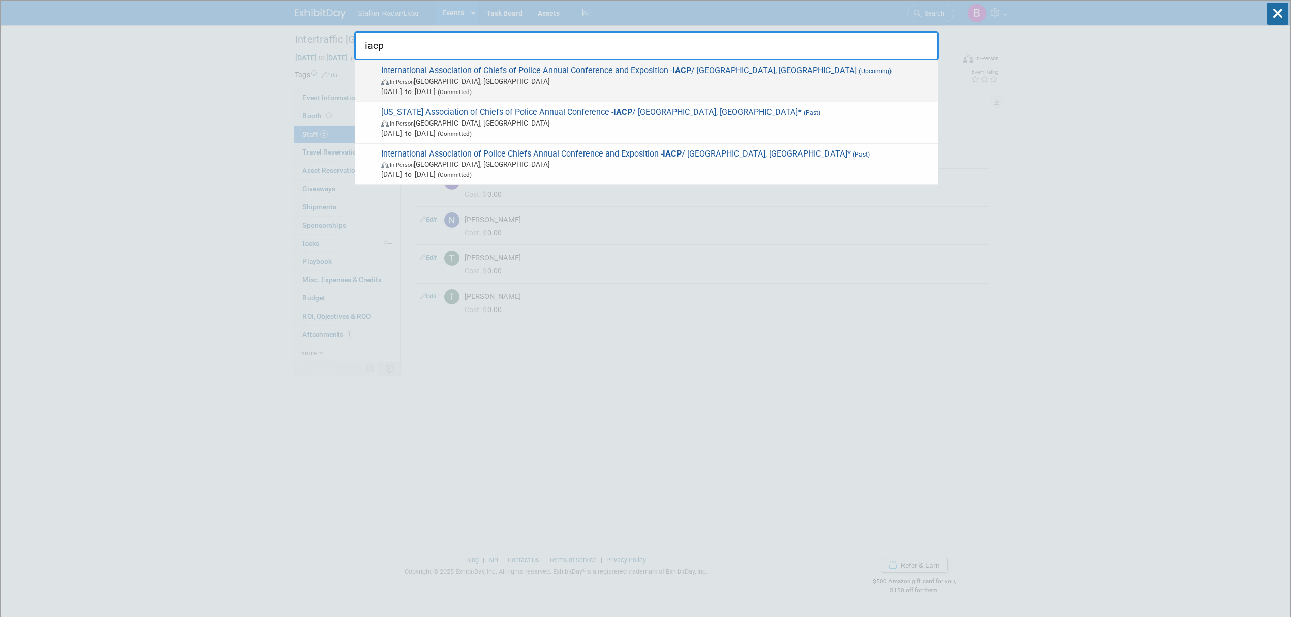
type input "iacp"
click at [618, 85] on span "In-Person Denver, CO" at bounding box center [657, 81] width 552 height 10
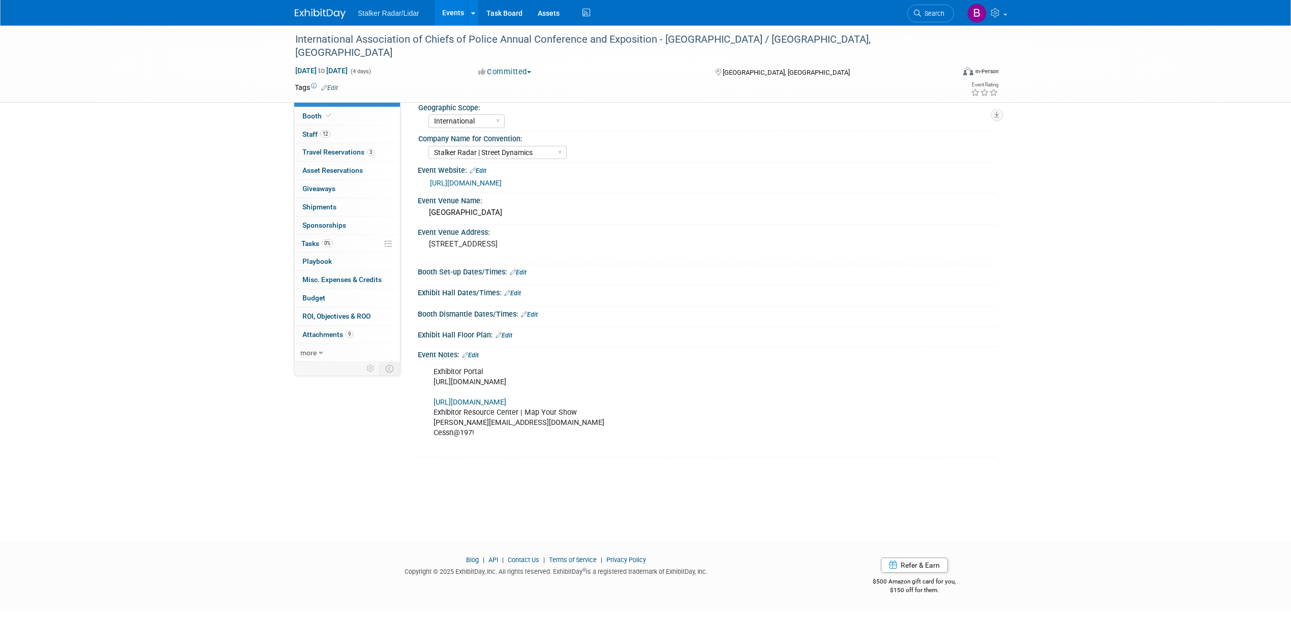
select select "International"
select select "Stalker Radar | Street Dynamics"
click at [320, 138] on span "Staff 12" at bounding box center [316, 134] width 28 height 8
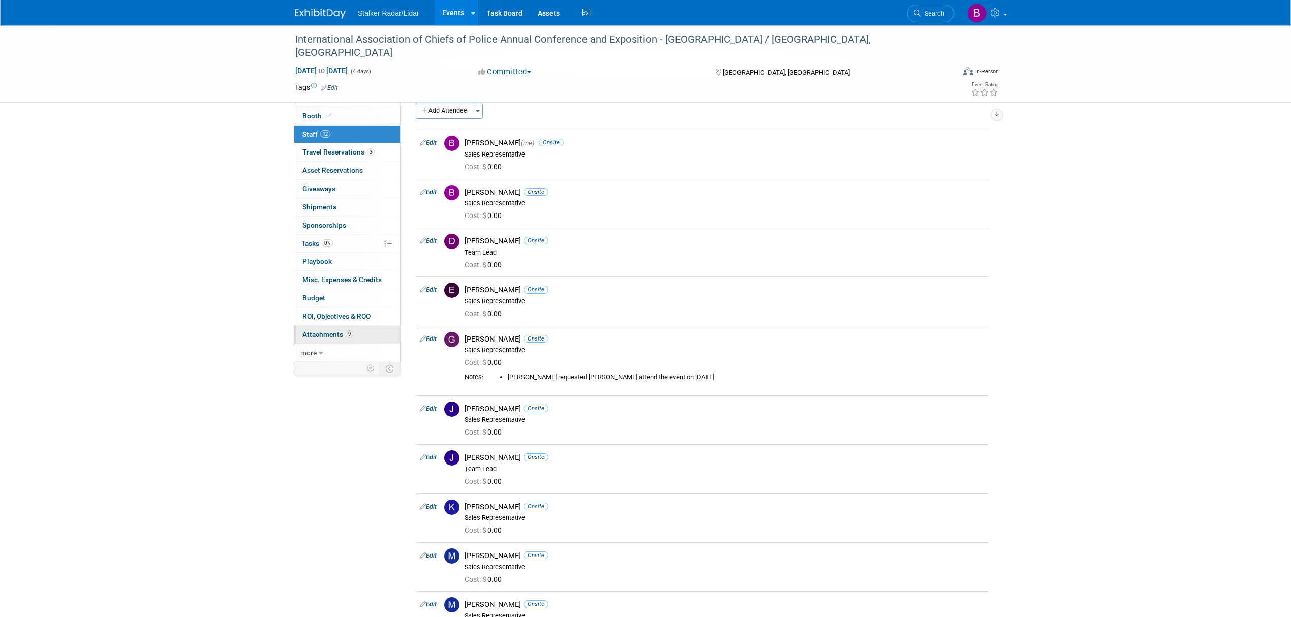
click at [328, 339] on span "Attachments 9" at bounding box center [327, 334] width 51 height 8
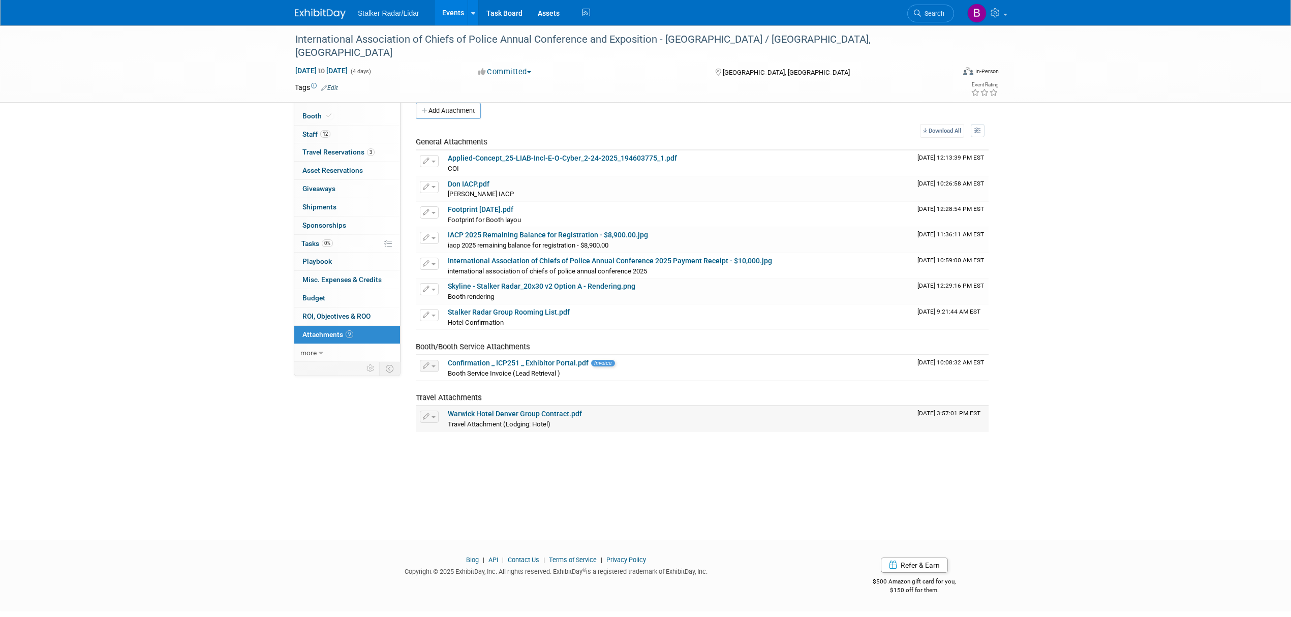
click at [511, 411] on link "Warwick Hotel Denver Group Contract.pdf" at bounding box center [515, 414] width 134 height 8
click at [517, 312] on link "Stalker Radar Group Rooming List.pdf" at bounding box center [509, 312] width 122 height 8
